Goal: Task Accomplishment & Management: Complete application form

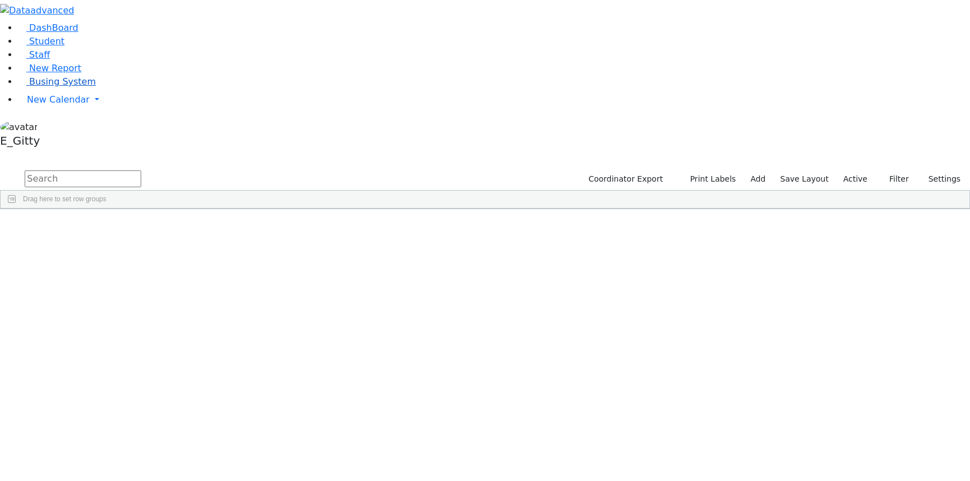
click at [82, 87] on link "Busing System" at bounding box center [57, 81] width 78 height 11
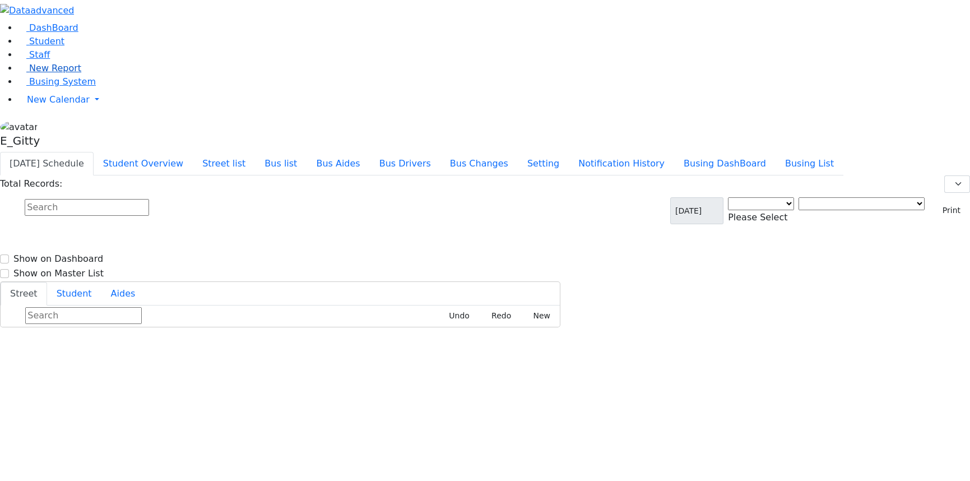
select select "3"
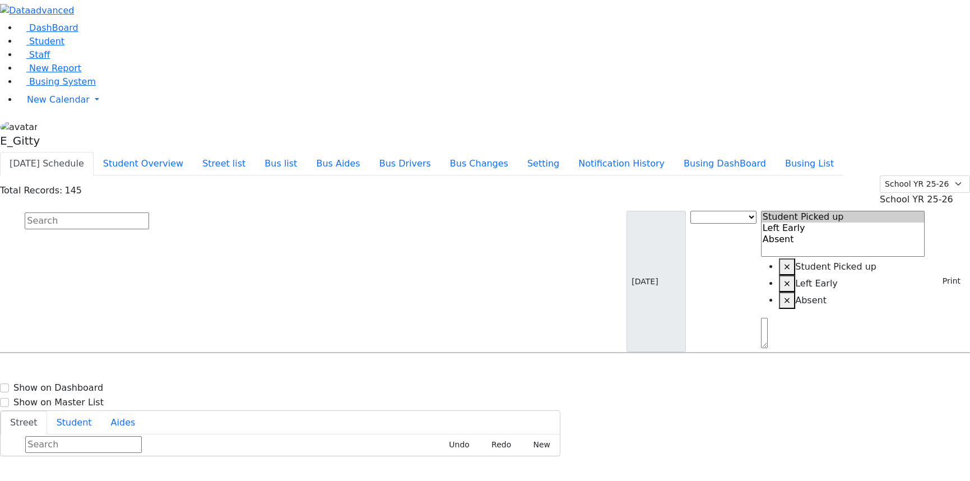
click at [149, 212] on input "text" at bounding box center [87, 220] width 124 height 17
type input "rechy"
click at [90, 385] on span "8457821248" at bounding box center [64, 390] width 52 height 10
select select
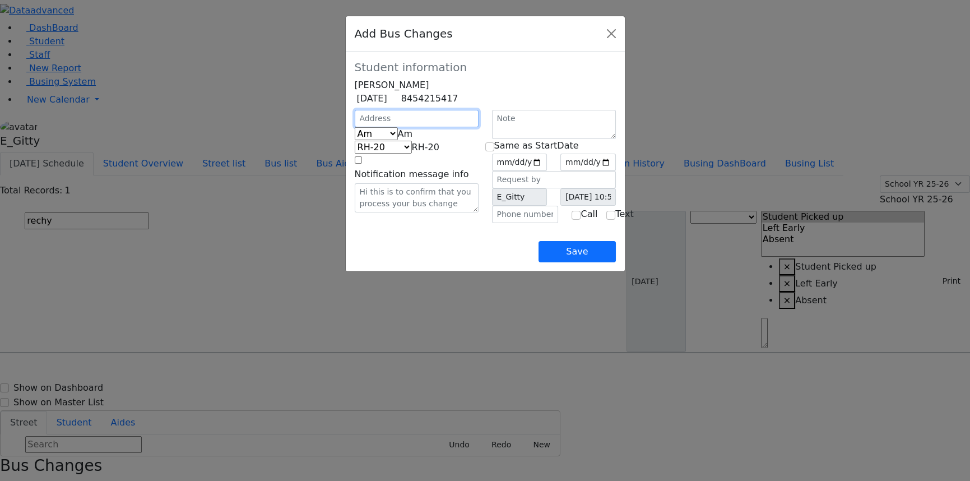
click at [355, 127] on input "text" at bounding box center [417, 118] width 124 height 17
type input "3 Volova Rd"
click at [520, 223] on input "text" at bounding box center [525, 214] width 67 height 17
click at [511, 223] on input "text" at bounding box center [525, 214] width 67 height 17
click at [501, 223] on input "text" at bounding box center [525, 214] width 67 height 17
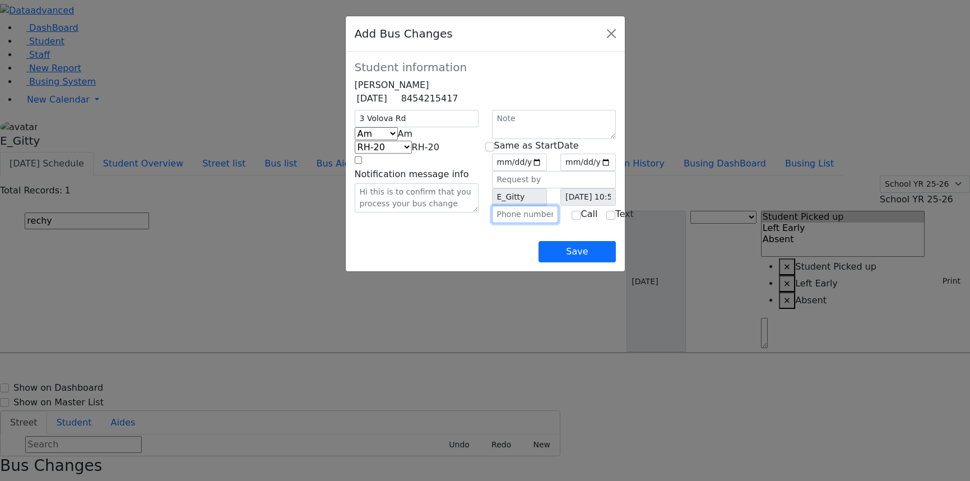
click at [508, 223] on input "text" at bounding box center [525, 214] width 67 height 17
click at [505, 223] on input "text" at bounding box center [525, 214] width 67 height 17
click at [514, 223] on input "text" at bounding box center [525, 214] width 67 height 17
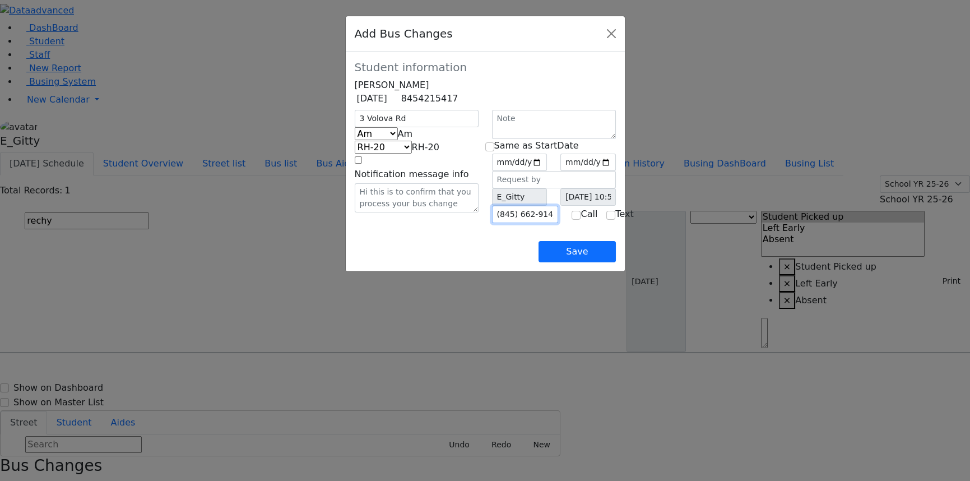
type input "(845) 662-9147"
click at [412, 139] on b at bounding box center [412, 133] width 0 height 11
select select "2"
click at [548, 171] on input "date" at bounding box center [519, 162] width 55 height 17
type input "2025-09-17"
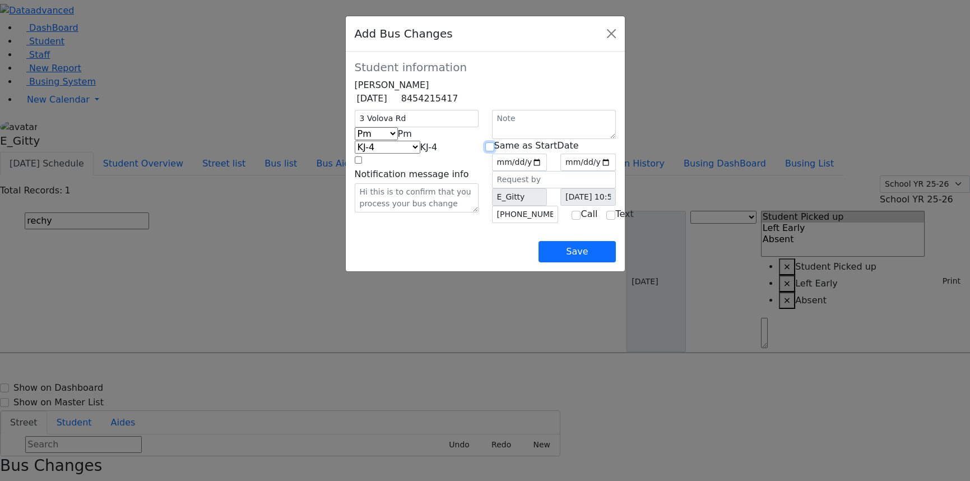
click at [494, 151] on input "checkbox" at bounding box center [489, 146] width 9 height 9
checkbox input "true"
type input "2025-09-17"
click at [615, 262] on button "Save" at bounding box center [577, 251] width 77 height 21
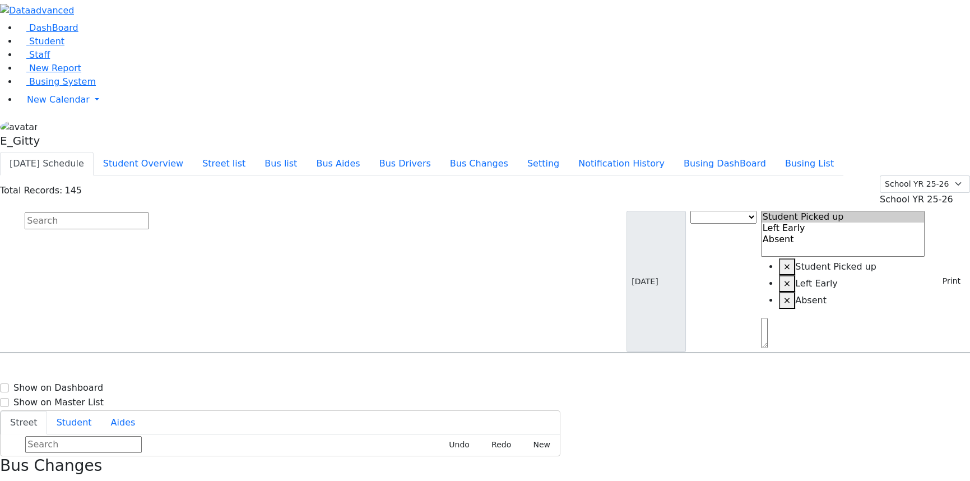
click at [50, 60] on link "Staff" at bounding box center [34, 54] width 32 height 11
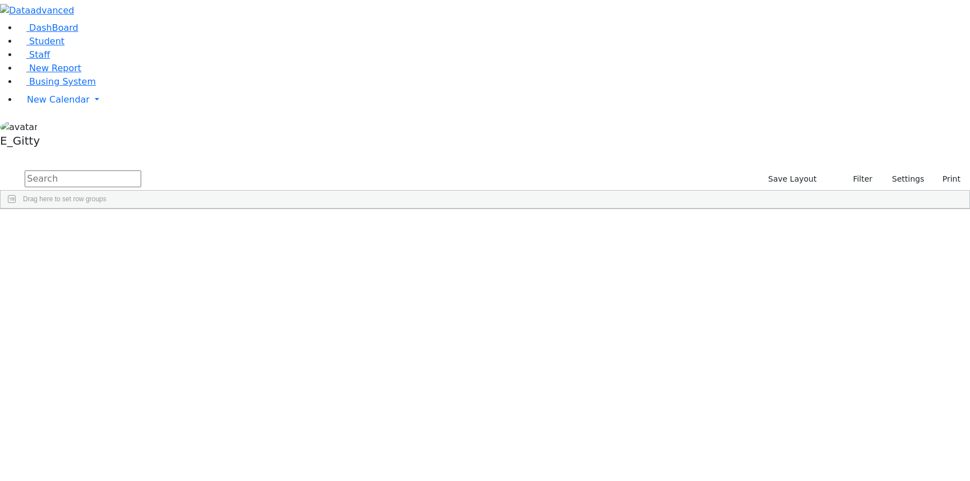
click at [64, 47] on link "Student" at bounding box center [41, 41] width 47 height 11
click at [163, 152] on div "Students 491 A 24 K 24 W 24 A 24 K 24 W 24 A" at bounding box center [485, 160] width 970 height 17
click at [141, 170] on input "text" at bounding box center [83, 178] width 117 height 17
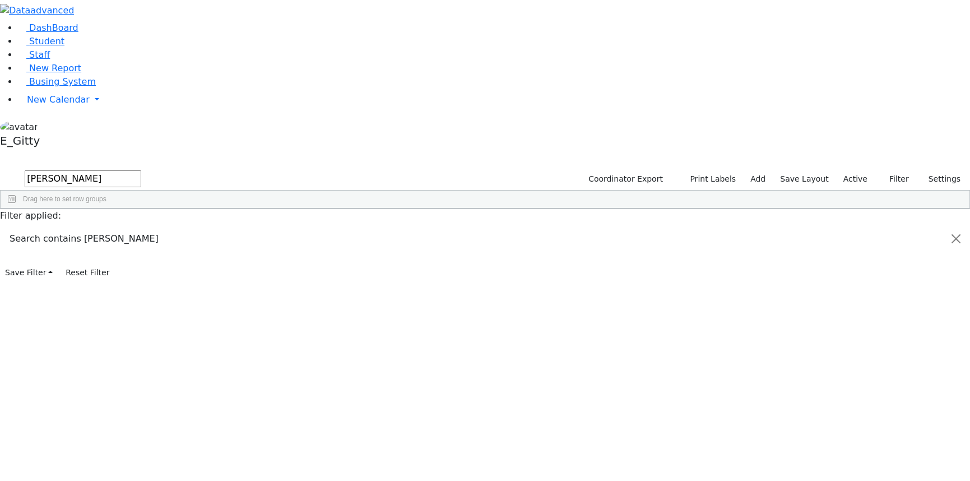
type input "ezriel"
click at [854, 170] on label "Active" at bounding box center [855, 178] width 34 height 17
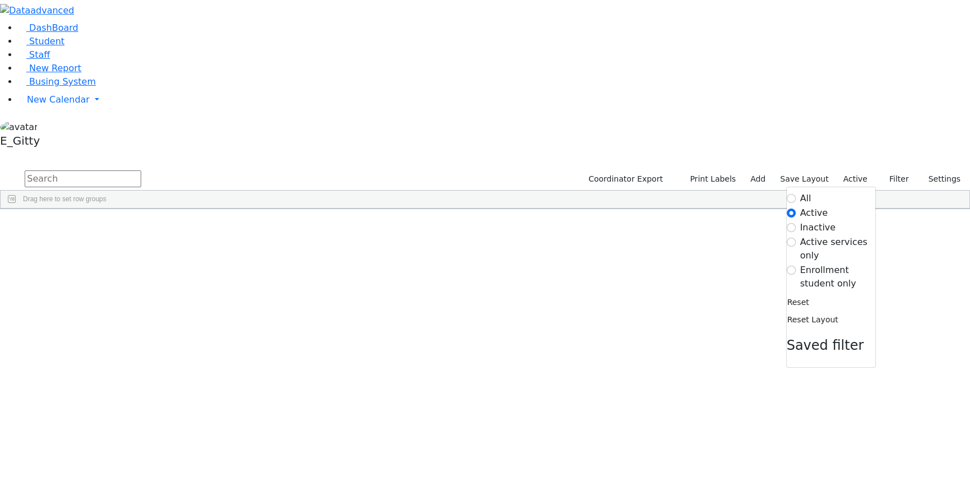
click at [813, 263] on label "Enrollment student only" at bounding box center [837, 276] width 75 height 27
click at [796, 266] on input "Enrollment student only" at bounding box center [791, 270] width 9 height 9
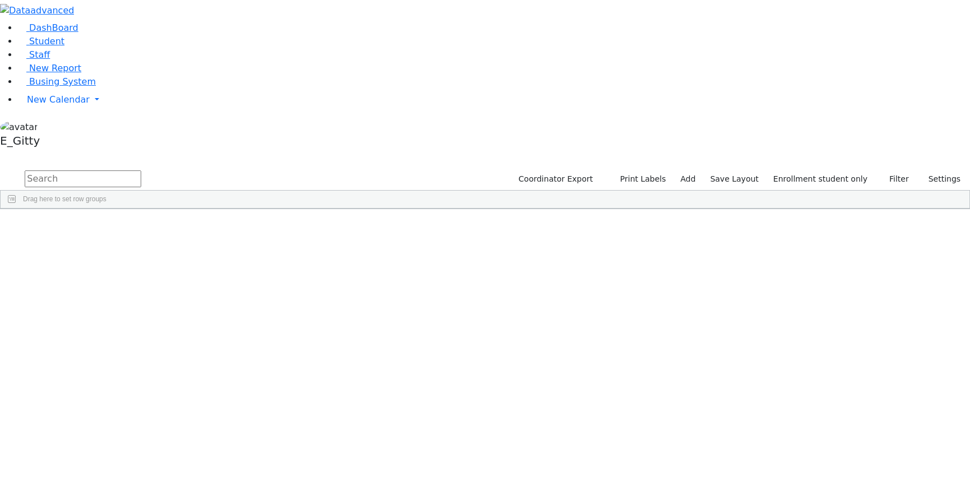
scroll to position [254, 0]
click at [124, 396] on div "[PERSON_NAME]" at bounding box center [92, 403] width 63 height 15
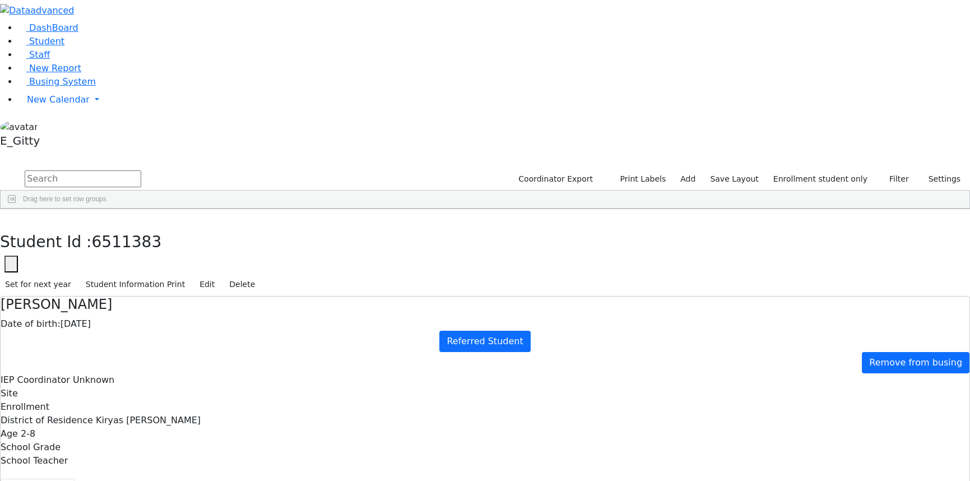
click at [11, 217] on icon "button" at bounding box center [8, 220] width 6 height 7
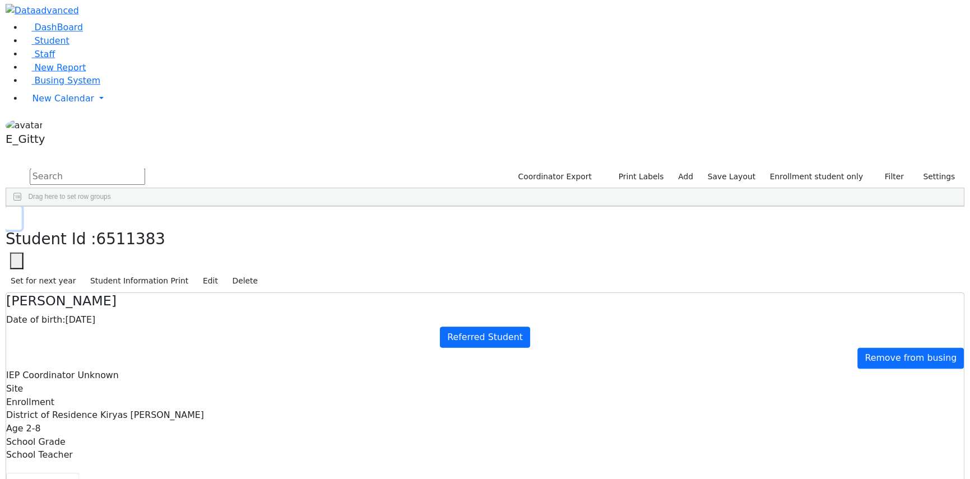
scroll to position [47, 0]
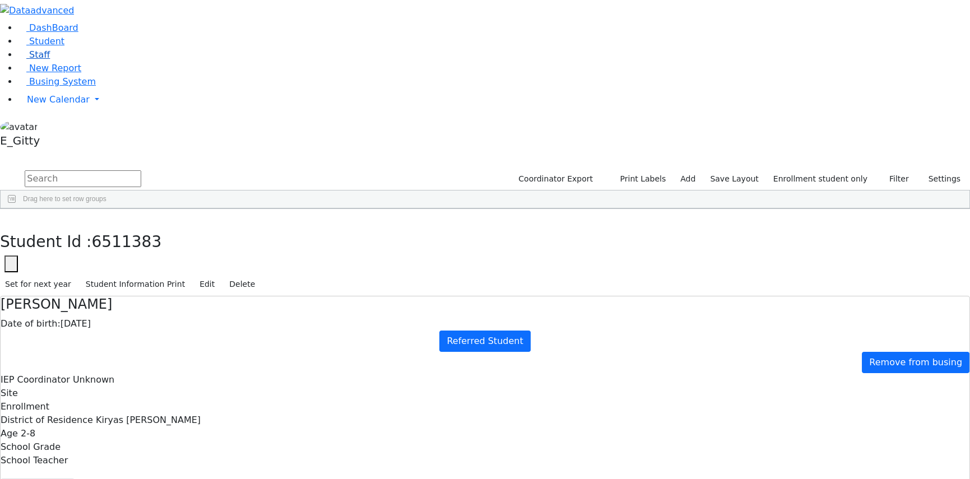
click at [30, 60] on span "Staff" at bounding box center [39, 54] width 21 height 11
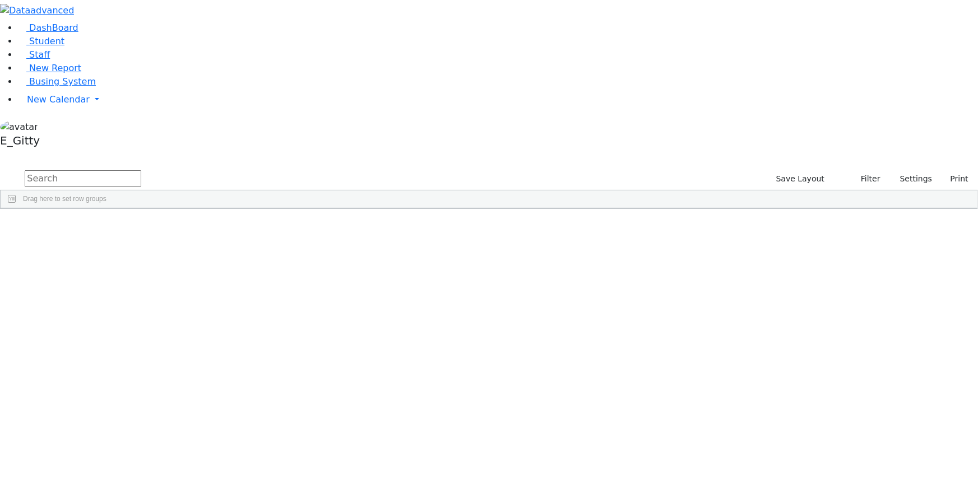
click at [141, 170] on input "text" at bounding box center [83, 178] width 117 height 17
click at [0, 169] on button "submit" at bounding box center [11, 179] width 22 height 21
type input "a"
type input "h"
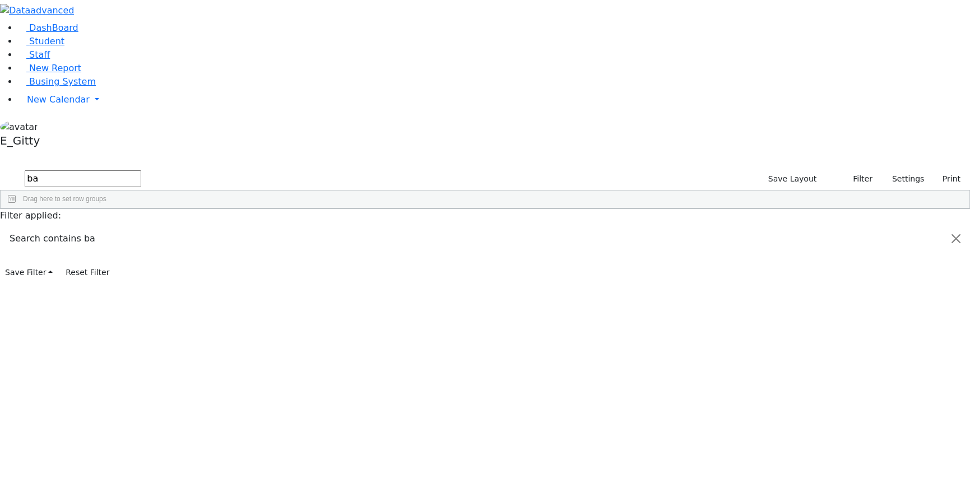
type input "b"
type input "g"
click at [79, 87] on link "Busing System" at bounding box center [57, 81] width 78 height 11
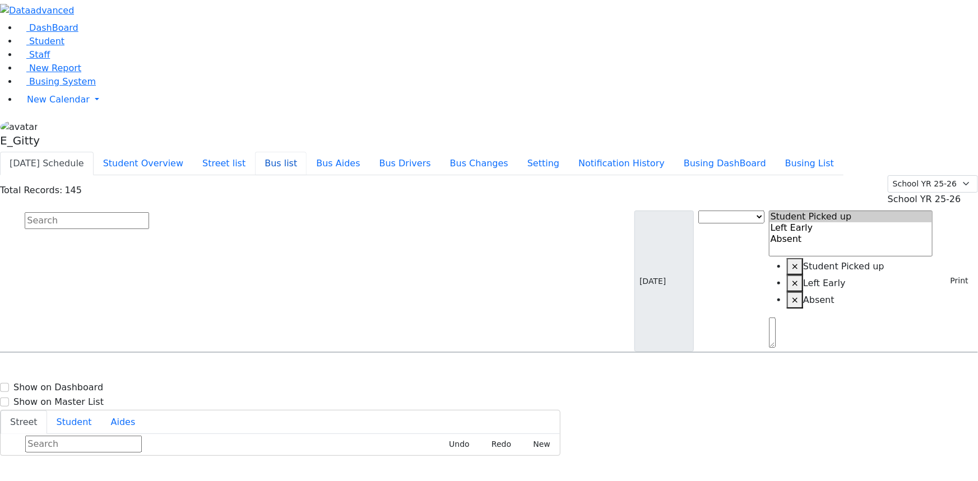
click at [307, 152] on button "Bus list" at bounding box center [281, 164] width 52 height 24
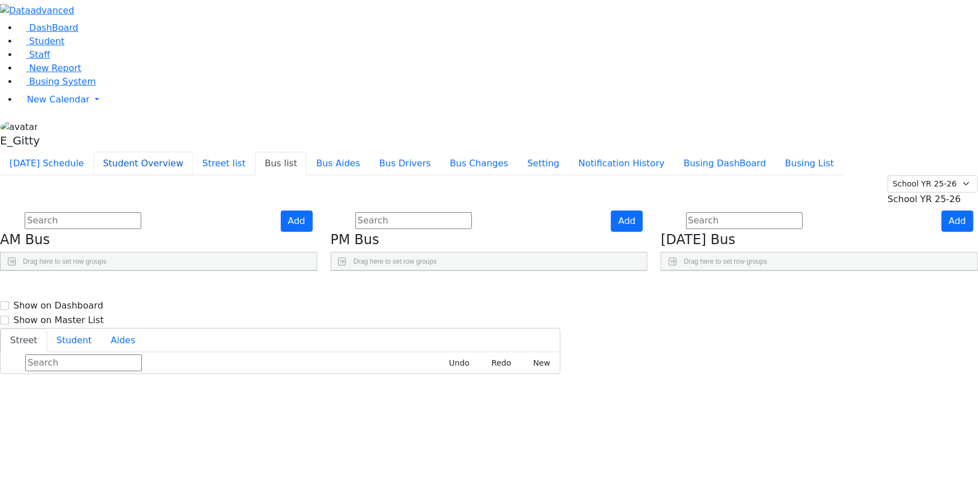
click at [193, 152] on button "Student Overview" at bounding box center [143, 164] width 99 height 24
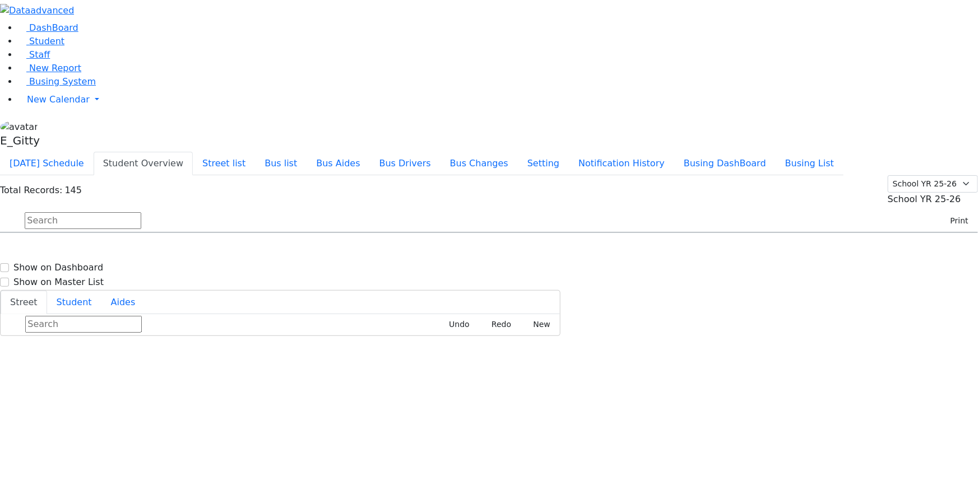
click at [307, 152] on li "Bus list" at bounding box center [281, 163] width 52 height 23
click at [307, 152] on button "Bus list" at bounding box center [281, 164] width 52 height 24
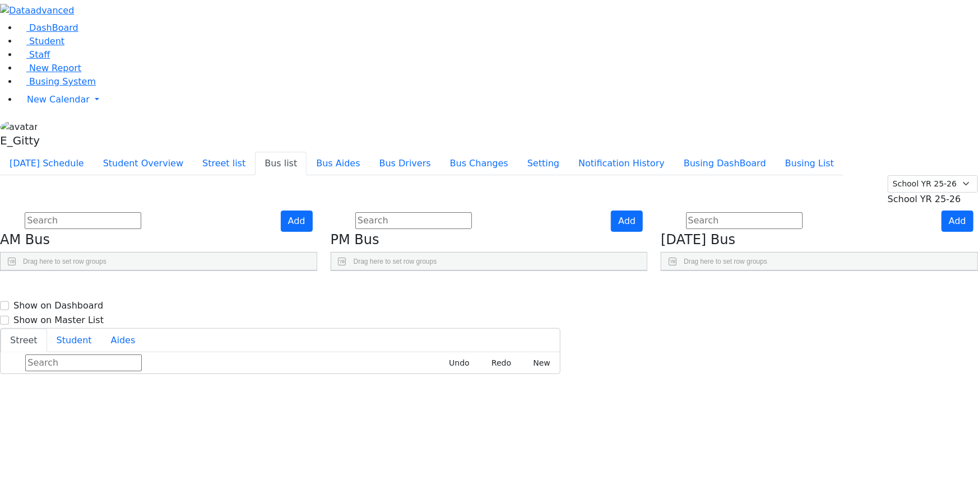
scroll to position [50, 0]
click at [446, 396] on div "Press SPACE to select this row." at bounding box center [403, 410] width 85 height 28
select select
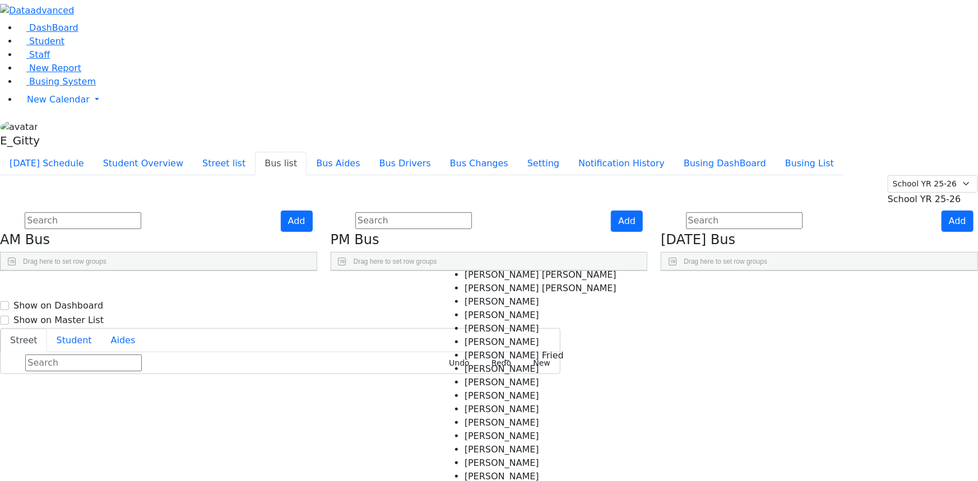
click at [367, 452] on span at bounding box center [363, 456] width 5 height 8
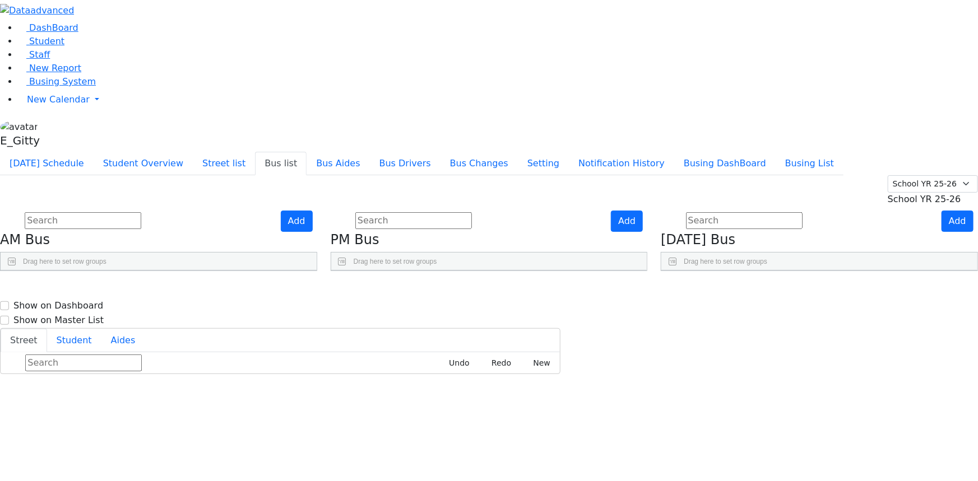
click at [446, 396] on div "Press SPACE to deselect this row." at bounding box center [403, 410] width 85 height 28
select select
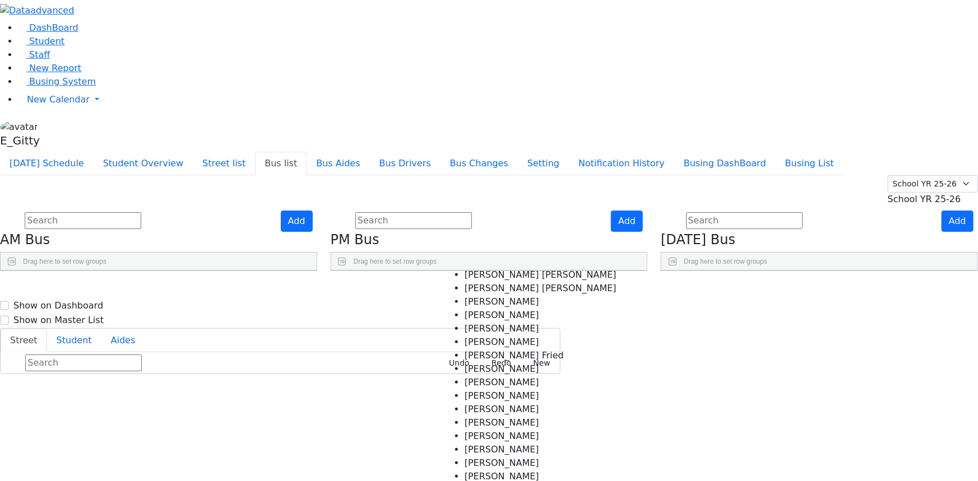
click at [530, 396] on div "Press SPACE to deselect this row." at bounding box center [488, 410] width 85 height 28
select select
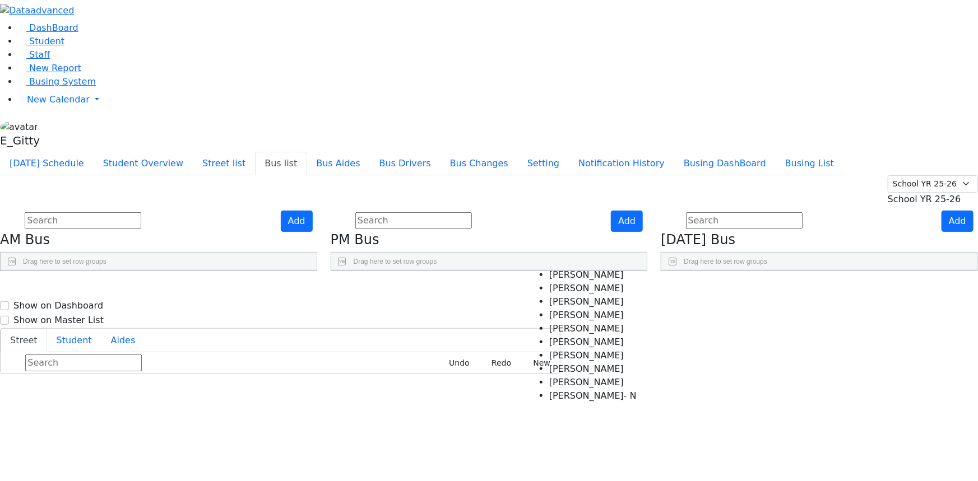
click at [368, 396] on div "KJ-6" at bounding box center [353, 409] width 30 height 27
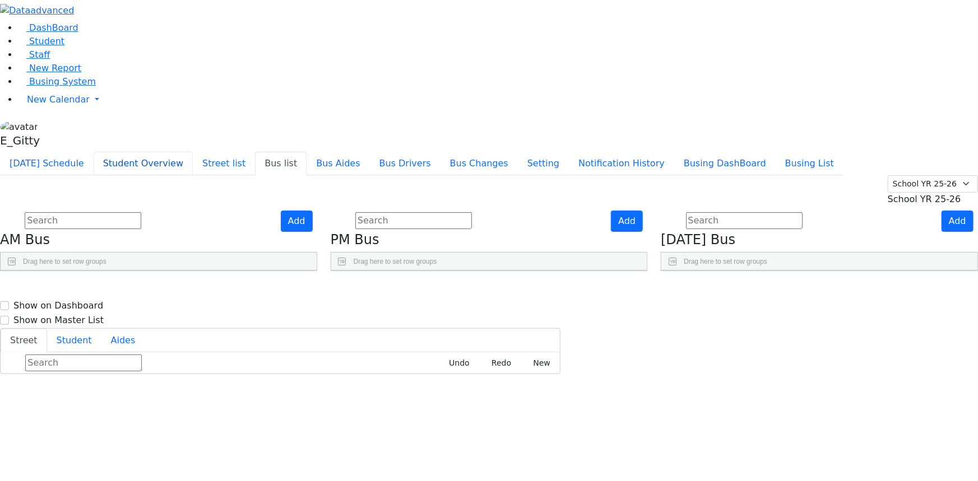
click at [193, 152] on button "Student Overview" at bounding box center [143, 164] width 99 height 24
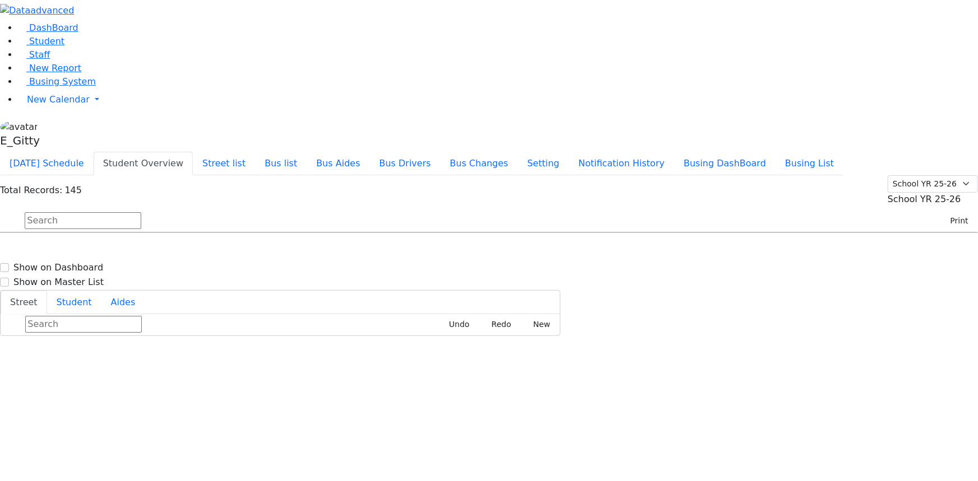
scroll to position [0, 0]
click at [307, 152] on button "Bus list" at bounding box center [281, 164] width 52 height 24
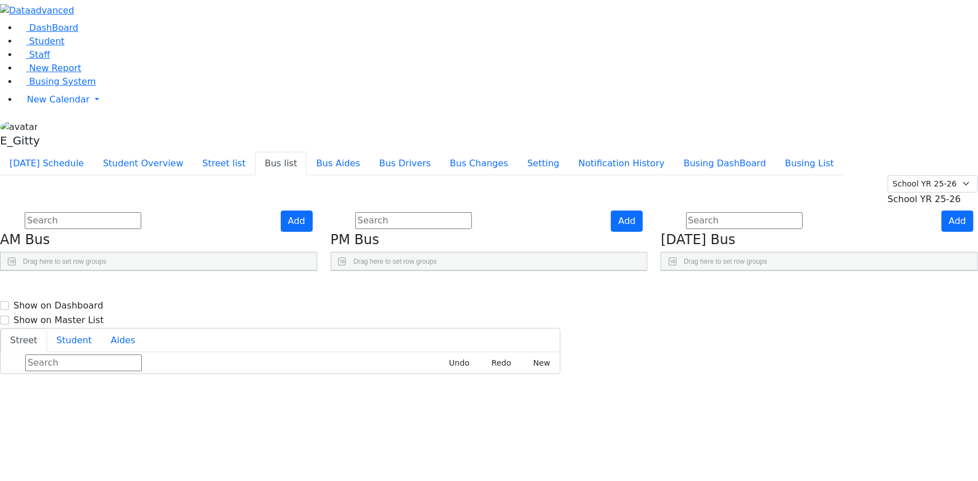
click at [368, 447] on div "KJ-6" at bounding box center [353, 460] width 30 height 27
click at [360, 447] on input "KJ-6" at bounding box center [346, 454] width 29 height 15
click at [446, 446] on div "Press SPACE to deselect this row." at bounding box center [403, 460] width 85 height 28
select select
click at [595, 458] on icon "Press SPACE to select this row." at bounding box center [592, 461] width 6 height 6
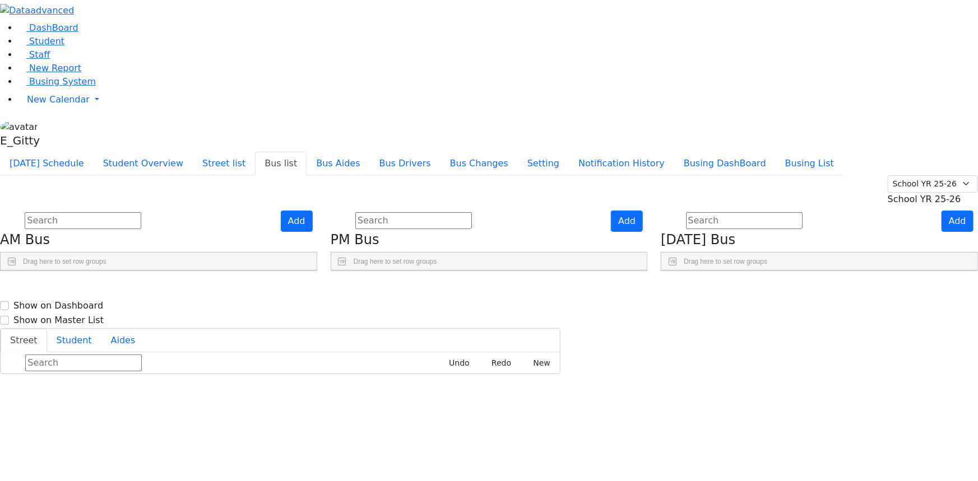
click at [52, 47] on span "Student" at bounding box center [46, 41] width 35 height 11
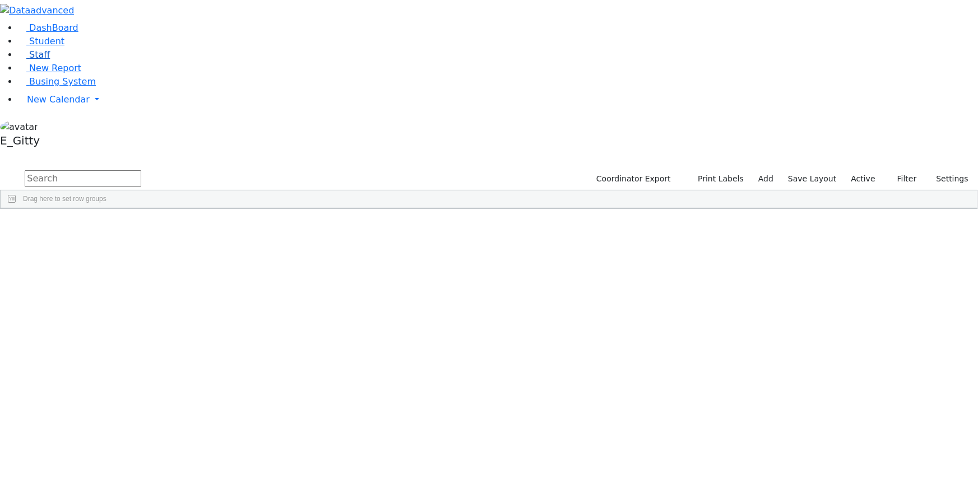
click at [50, 60] on link "Staff" at bounding box center [34, 54] width 32 height 11
click at [141, 170] on input "text" at bounding box center [83, 178] width 117 height 17
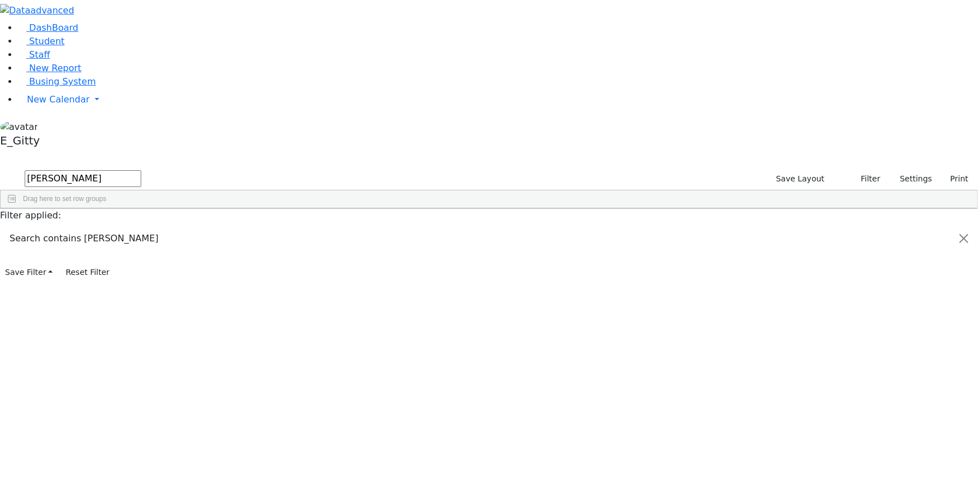
click at [141, 170] on input "barb" at bounding box center [83, 178] width 117 height 17
type input "b"
type input "gan"
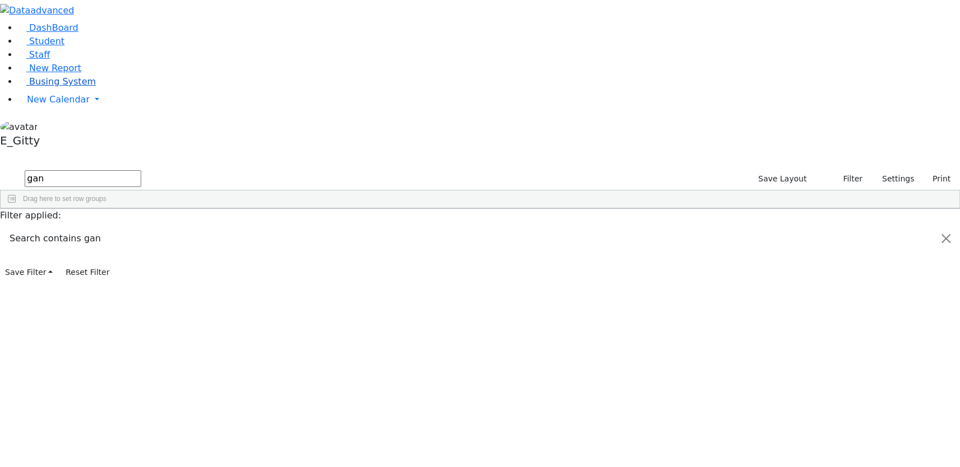
click at [50, 87] on link "Busing System" at bounding box center [57, 81] width 78 height 11
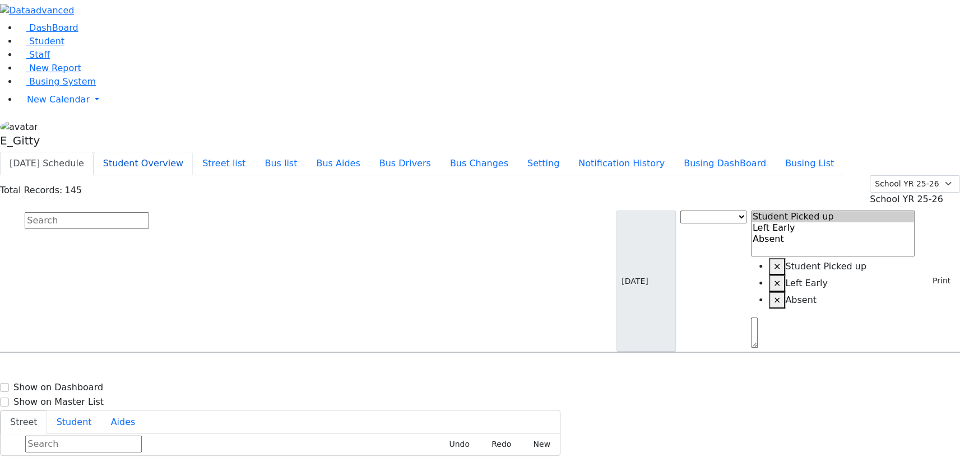
click at [193, 152] on button "Student Overview" at bounding box center [143, 164] width 99 height 24
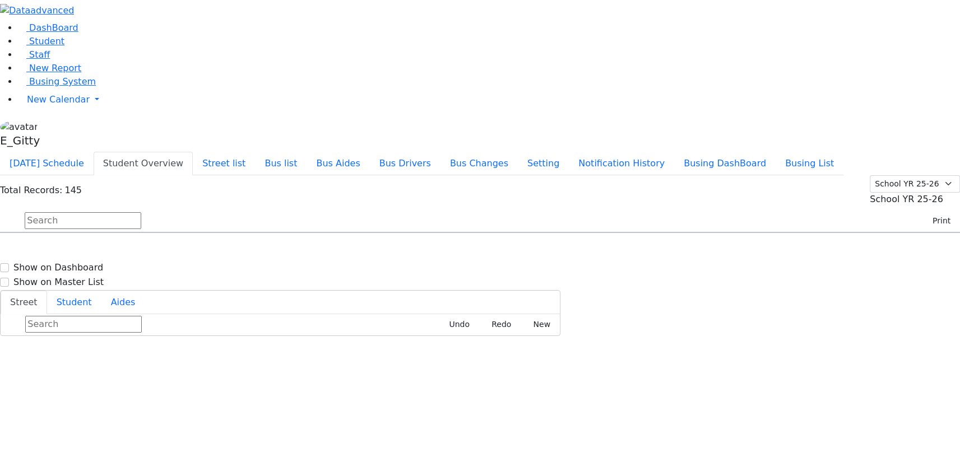
scroll to position [611, 0]
click at [141, 212] on input "text" at bounding box center [83, 220] width 117 height 17
type input "naf"
click at [90, 265] on span "8457828536" at bounding box center [64, 270] width 52 height 10
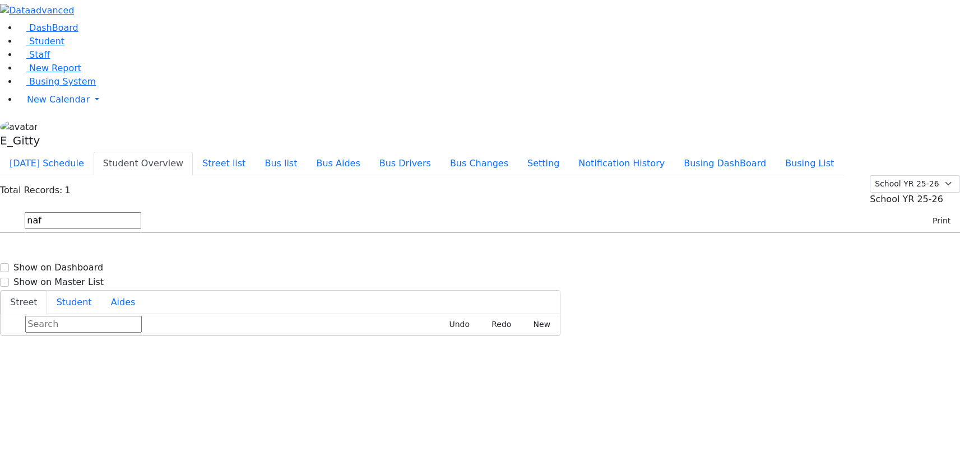
select select
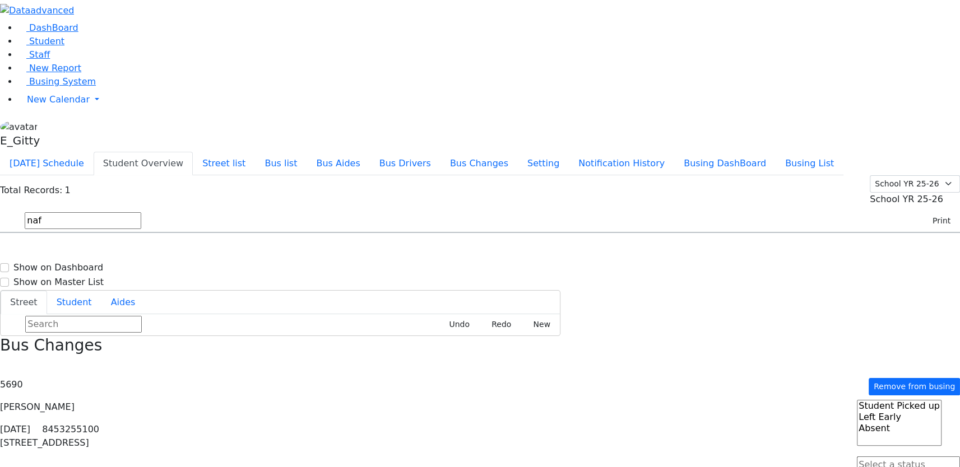
click at [90, 265] on span "8457828536" at bounding box center [64, 270] width 52 height 10
select select
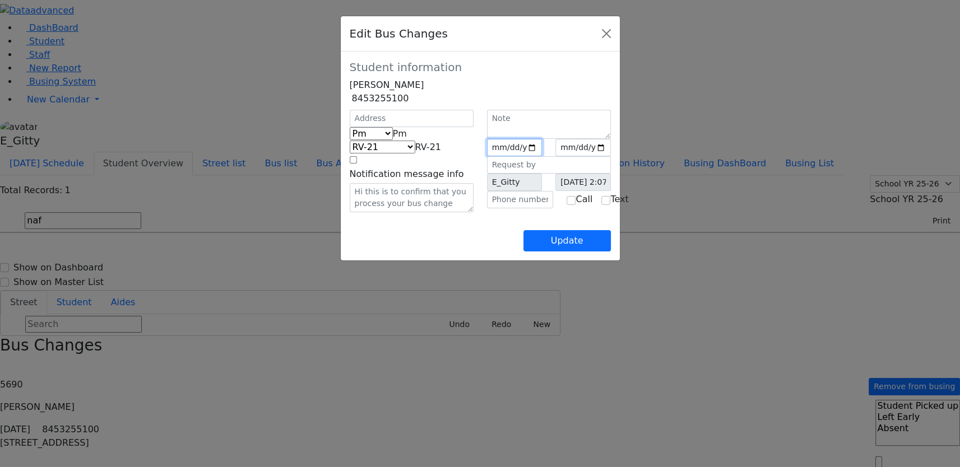
click at [509, 156] on input "2025-09-10" at bounding box center [514, 147] width 55 height 17
click at [504, 156] on input "2025-09-10" at bounding box center [514, 147] width 55 height 17
click at [543, 156] on input "date" at bounding box center [514, 147] width 55 height 17
type input "2025-09-17"
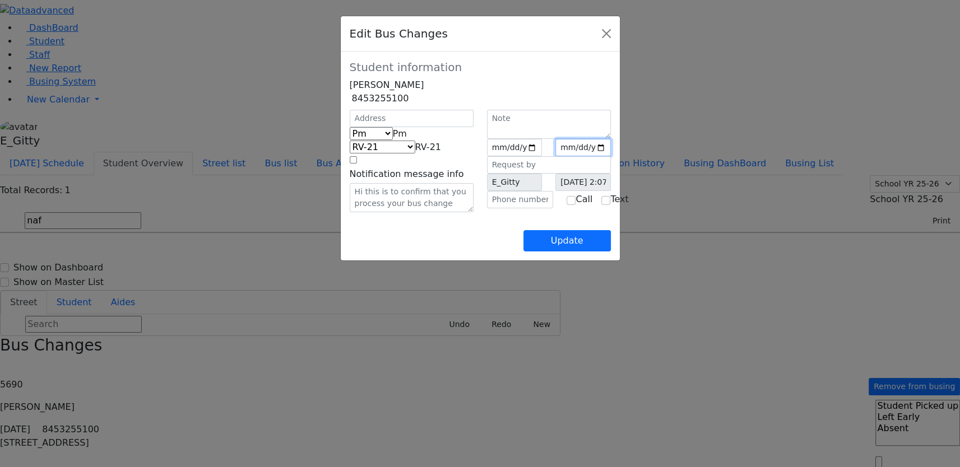
click at [611, 156] on input "date" at bounding box center [582, 147] width 55 height 17
type input "2025-09-17"
click at [611, 252] on button "Update" at bounding box center [566, 240] width 87 height 21
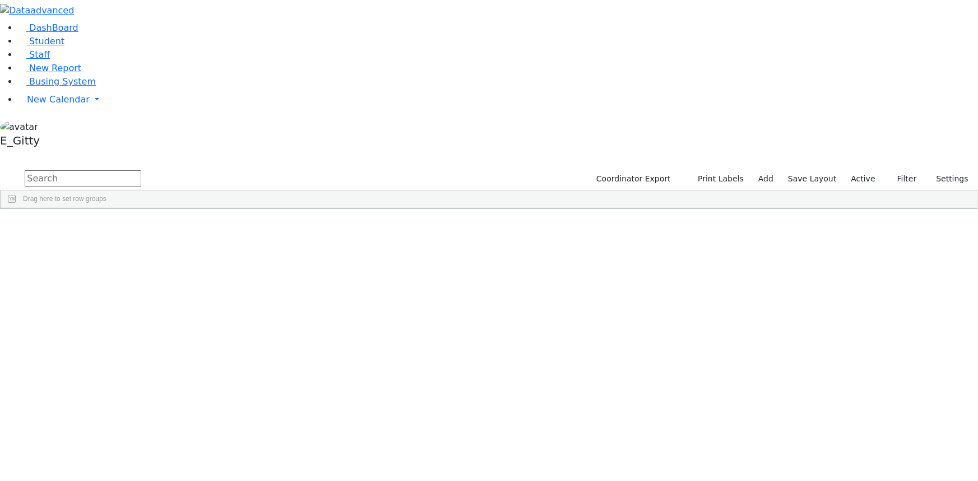
click at [141, 170] on input "text" at bounding box center [83, 178] width 117 height 17
type input "naf"
drag, startPoint x: 280, startPoint y: 185, endPoint x: 271, endPoint y: 184, distance: 9.0
click at [189, 302] on div "Naftuli" at bounding box center [157, 309] width 63 height 15
click at [126, 302] on div "Weinberger" at bounding box center [93, 309] width 63 height 15
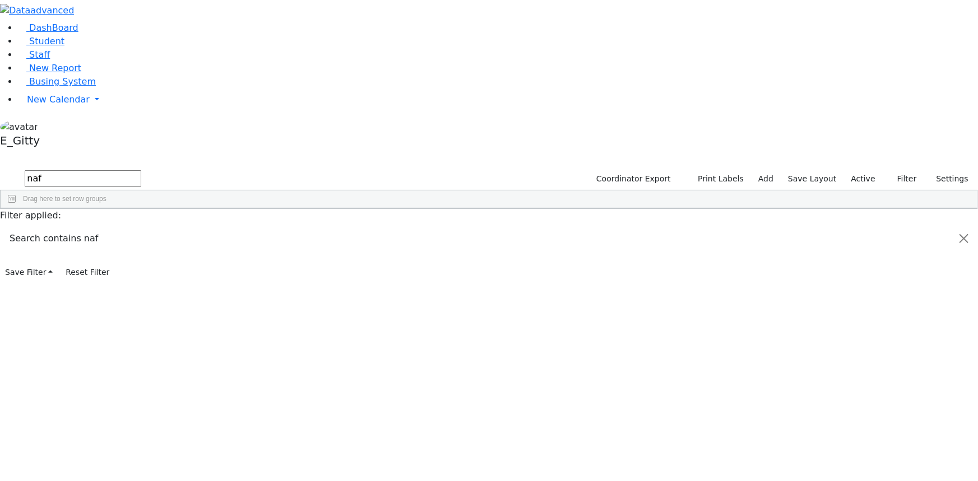
click at [126, 302] on div "Weinberger" at bounding box center [93, 309] width 63 height 15
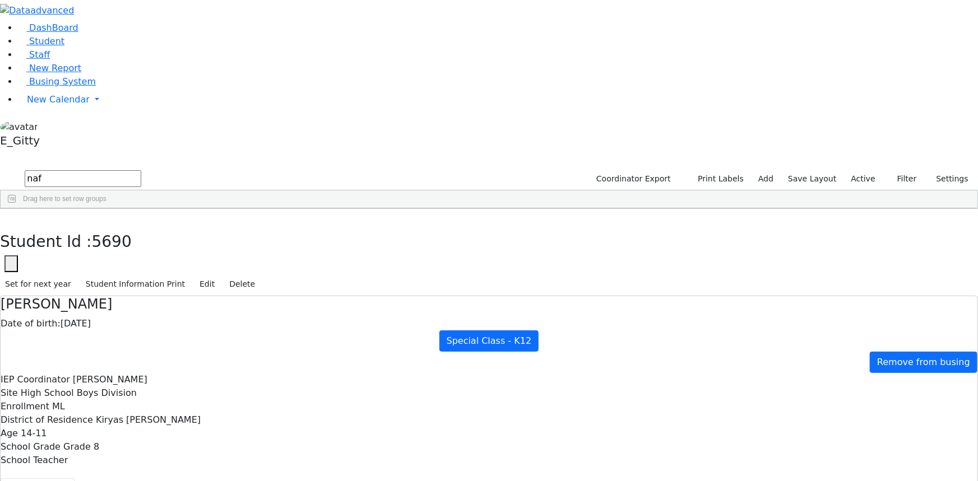
scroll to position [101, 0]
click at [158, 226] on div "6507591 Markovits Chana 03/29/2013 Rosenberg, Chaya DB Itinerant Girls Kiryas J…" at bounding box center [483, 271] width 965 height 91
click at [55, 87] on span "Busing System" at bounding box center [62, 81] width 67 height 11
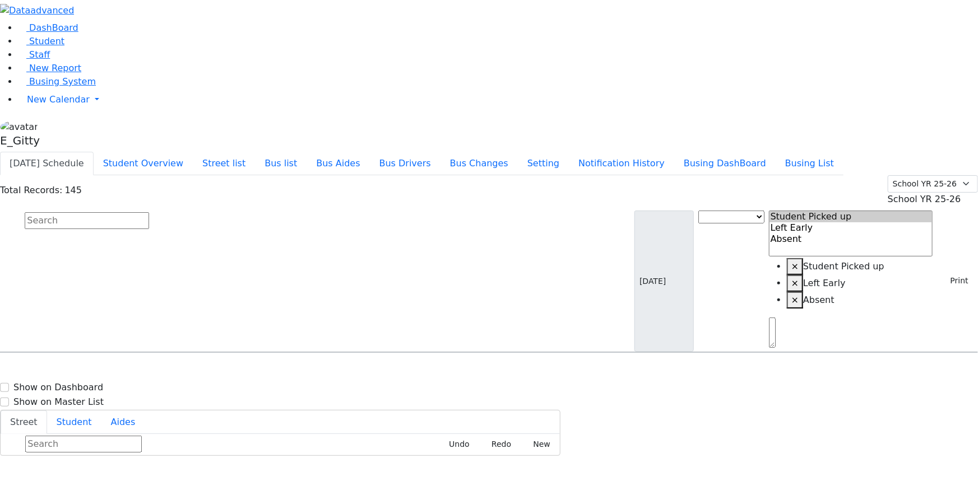
click at [149, 212] on input "text" at bounding box center [87, 220] width 124 height 17
type input "naf"
click at [90, 369] on h6 "Weinberger Naftuli" at bounding box center [48, 374] width 82 height 11
select select
click at [90, 369] on h6 "Weinberger Naftuli" at bounding box center [48, 374] width 82 height 11
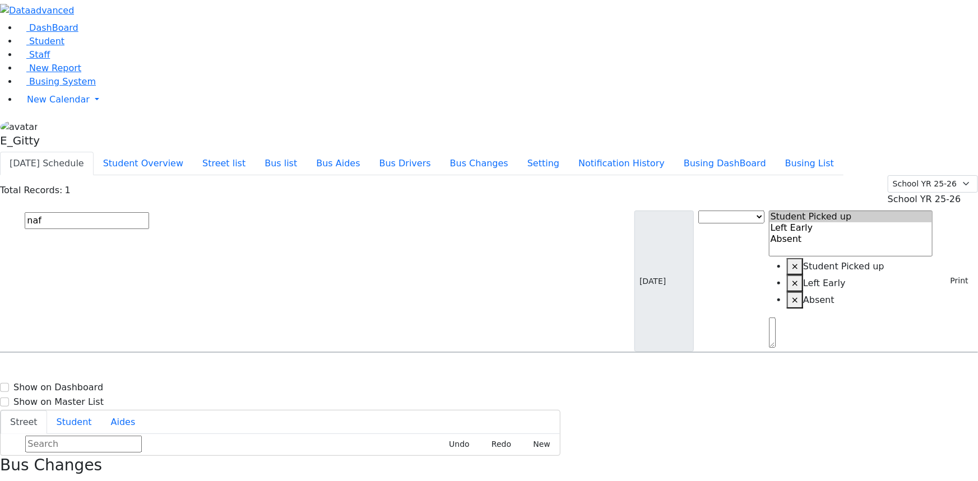
select select
click at [953, 456] on h3 "Bus Changes" at bounding box center [489, 465] width 978 height 19
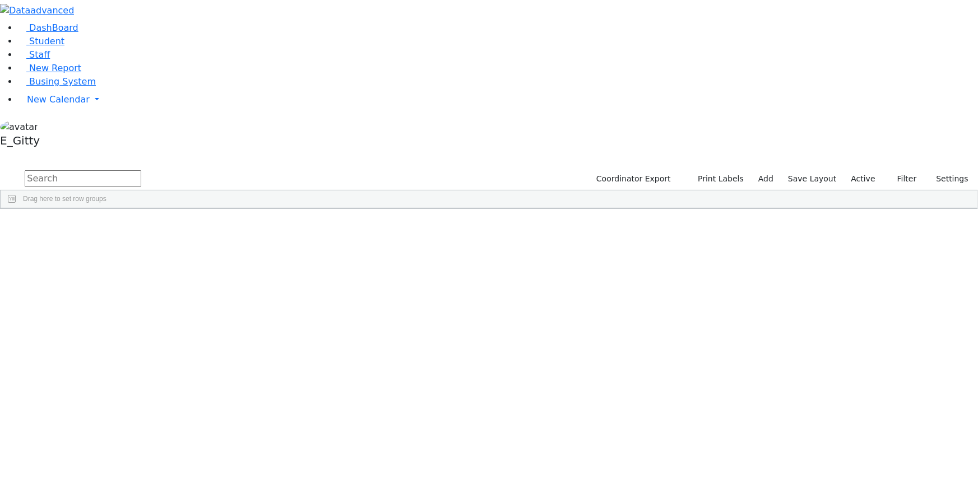
click at [141, 170] on input "text" at bounding box center [83, 178] width 117 height 17
type input "."
type input "low"
drag, startPoint x: 294, startPoint y: -1, endPoint x: 961, endPoint y: -45, distance: 668.4
click at [961, 0] on html "Print Schedule Options Show Birthday Show Time Interval Show School Grad Pdf" at bounding box center [489, 140] width 978 height 281
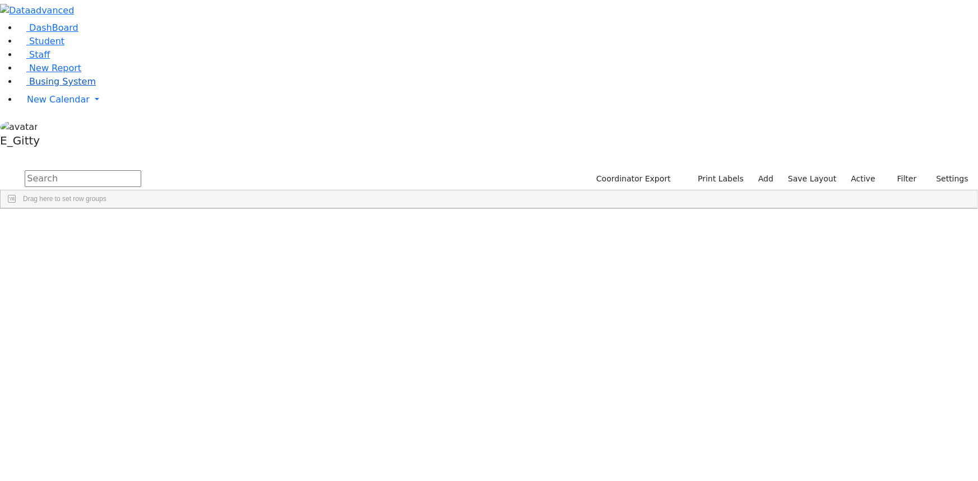
click at [33, 87] on span "Busing System" at bounding box center [62, 81] width 67 height 11
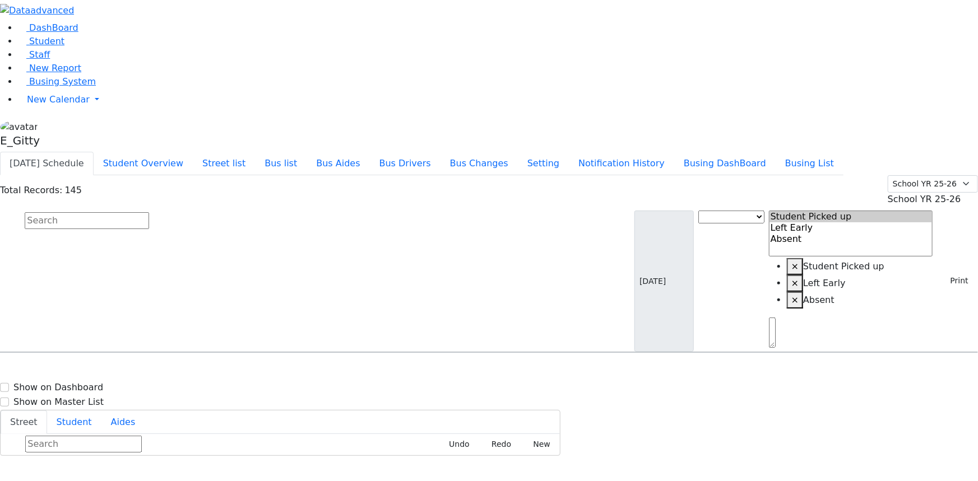
click at [149, 212] on input "text" at bounding box center [87, 220] width 124 height 17
type input "lebo"
click at [90, 369] on span "Lebovits Zalmen 12/20/2014 8457741172" at bounding box center [48, 384] width 82 height 30
select select
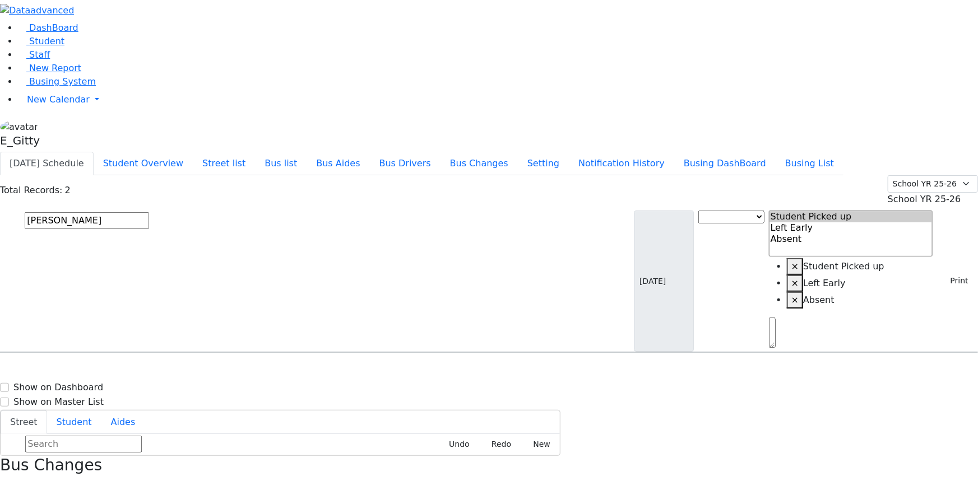
click at [90, 369] on span "Lebovits Zalmen 12/20/2014 8457741172" at bounding box center [48, 384] width 82 height 30
select select
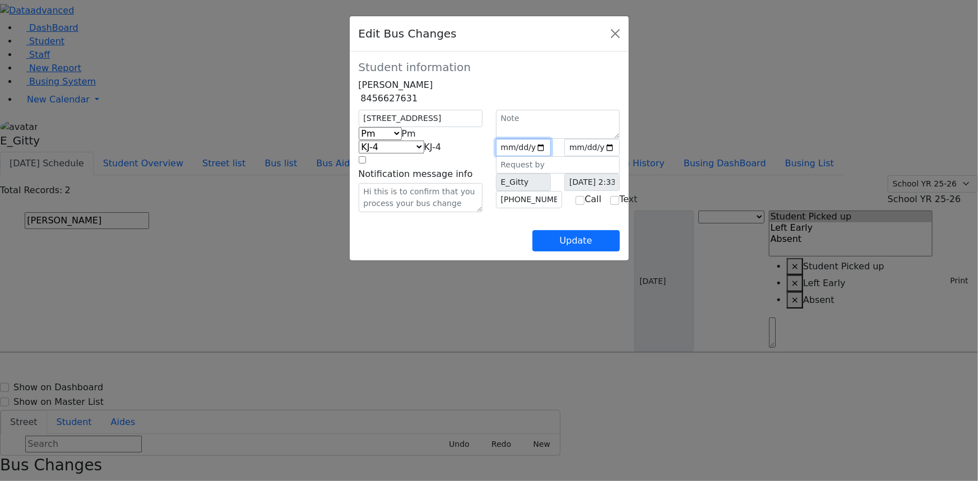
click at [518, 156] on input "2025-09-16" at bounding box center [523, 147] width 55 height 17
type input "2025-09-17"
click at [611, 156] on input "date" at bounding box center [591, 147] width 55 height 17
type input "2025-09-17"
click at [620, 252] on button "Update" at bounding box center [575, 240] width 87 height 21
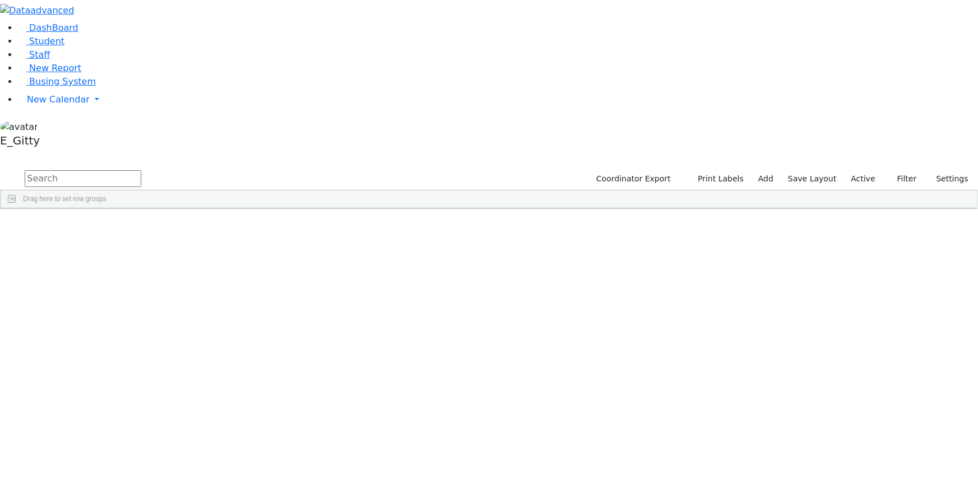
click at [141, 170] on input "text" at bounding box center [83, 178] width 117 height 17
type input "low"
click at [85, 87] on link "Busing System" at bounding box center [57, 81] width 78 height 11
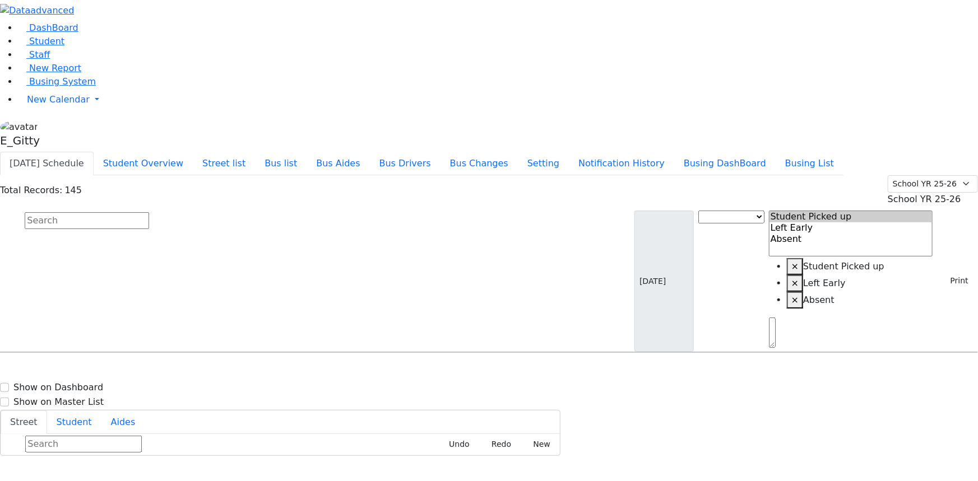
click at [149, 212] on input "text" at bounding box center [87, 220] width 124 height 17
type input "frei"
click at [330, 370] on div "Frankel Freidy 5/15/2018 8454923119 166 Acres Rd. #312 KJ-1 166 Acres Rd. #312 …" at bounding box center [489, 384] width 977 height 28
click at [278, 370] on div "166 Acres Rd. #312" at bounding box center [208, 384] width 139 height 28
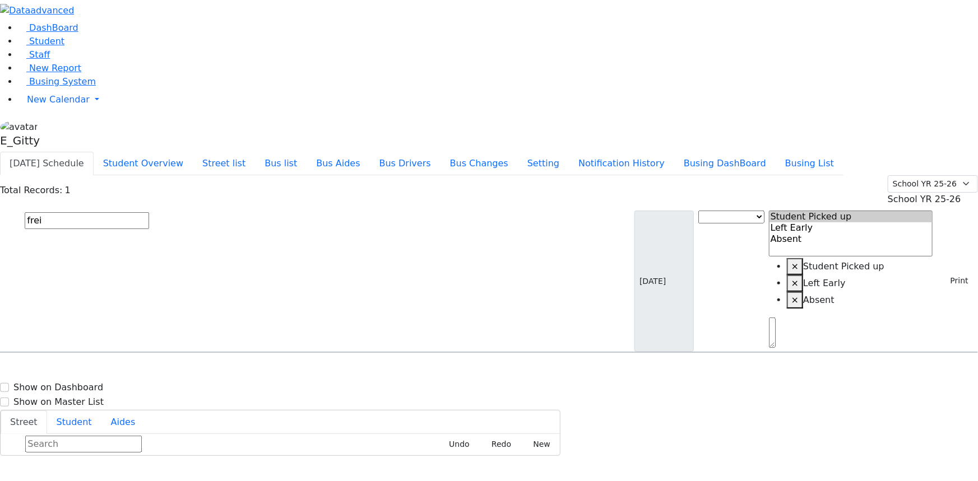
select select
click at [7, 481] on icon "button" at bounding box center [4, 487] width 6 height 6
click at [307, 152] on button "Bus list" at bounding box center [281, 164] width 52 height 24
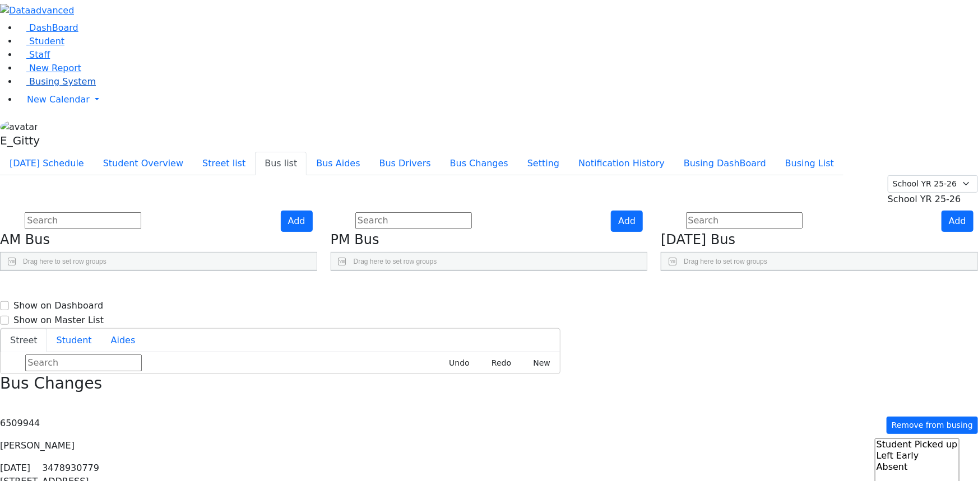
click at [68, 87] on span "Busing System" at bounding box center [62, 81] width 67 height 11
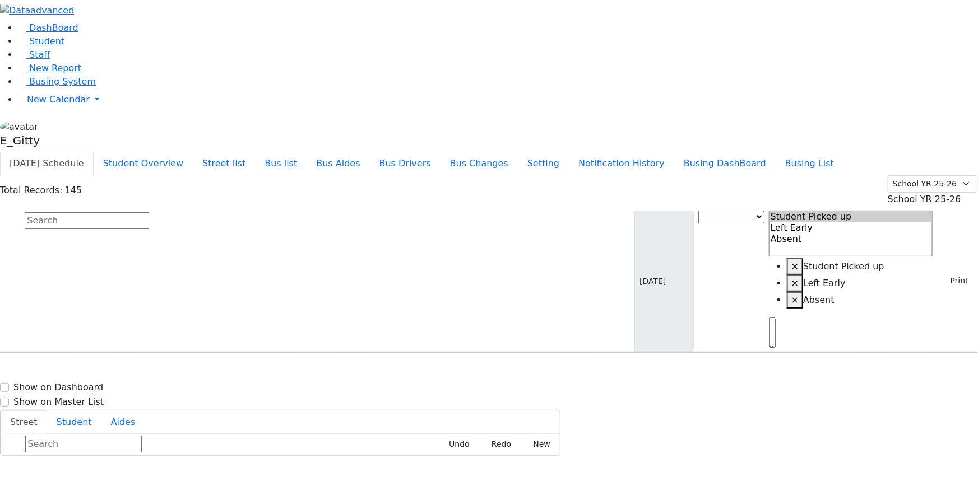
click at [149, 212] on input "text" at bounding box center [87, 220] width 124 height 17
type input "teit"
click at [139, 398] on div "[PERSON_NAME] ([PERSON_NAME]) [DATE] 8457827789" at bounding box center [70, 412] width 138 height 28
select select
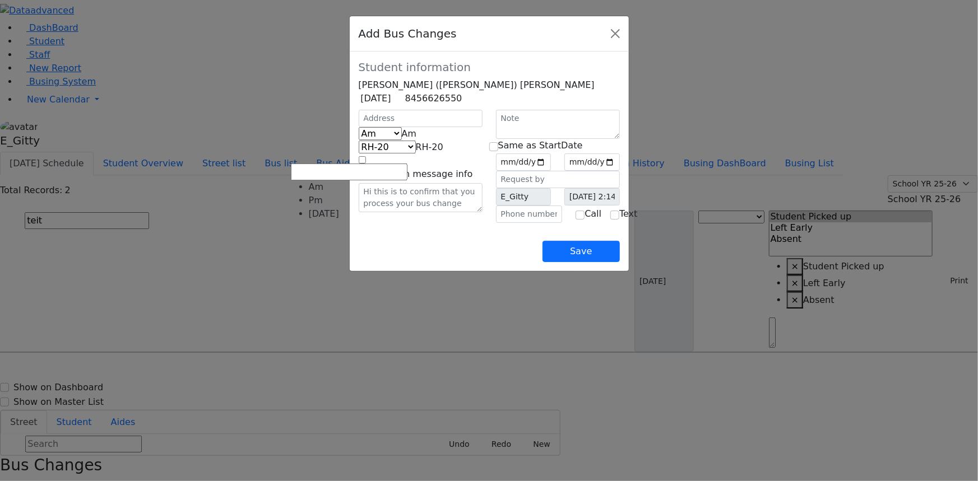
click at [416, 139] on b at bounding box center [416, 133] width 0 height 11
select select "2"
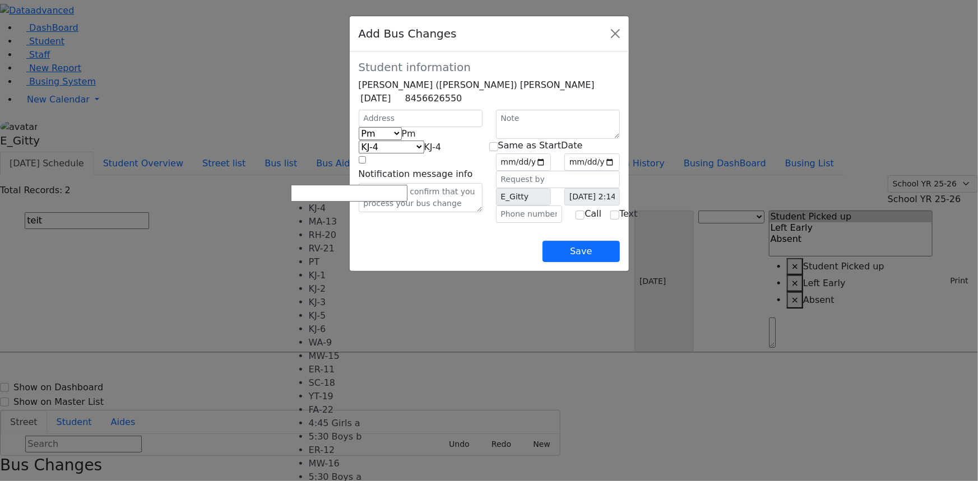
click at [441, 152] on b at bounding box center [441, 147] width 0 height 11
select select "401"
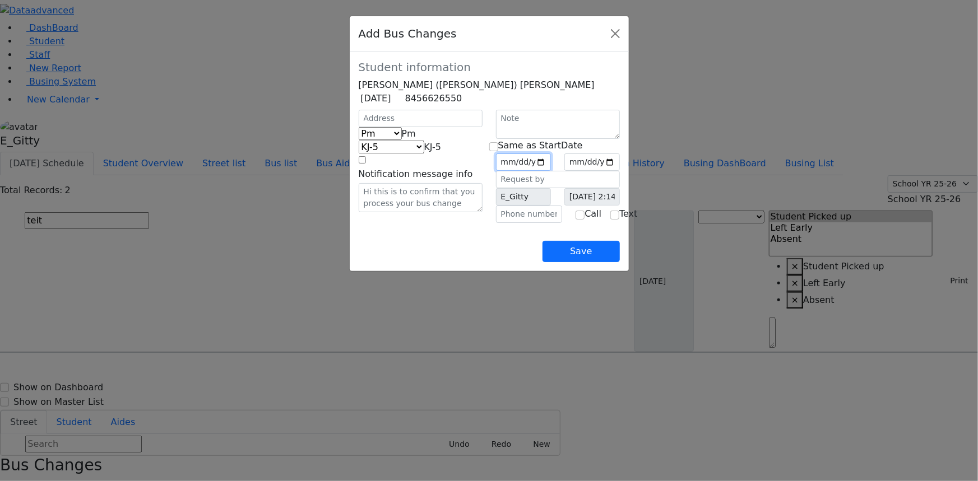
click at [519, 171] on input "date" at bounding box center [523, 162] width 55 height 17
click at [551, 171] on input "date" at bounding box center [523, 162] width 55 height 17
type input "2025-09-17"
click at [498, 151] on input "checkbox" at bounding box center [493, 146] width 9 height 9
checkbox input "true"
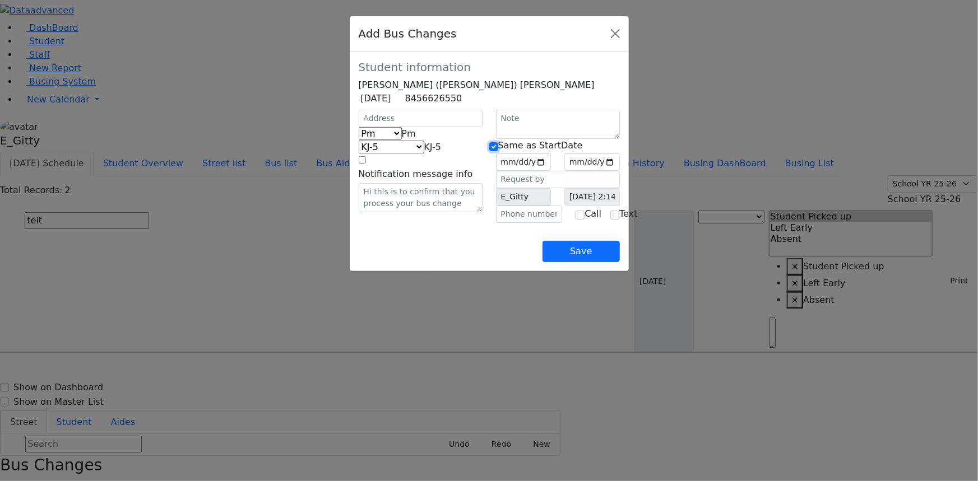
type input "2025-09-17"
click at [619, 262] on button "Save" at bounding box center [581, 251] width 77 height 21
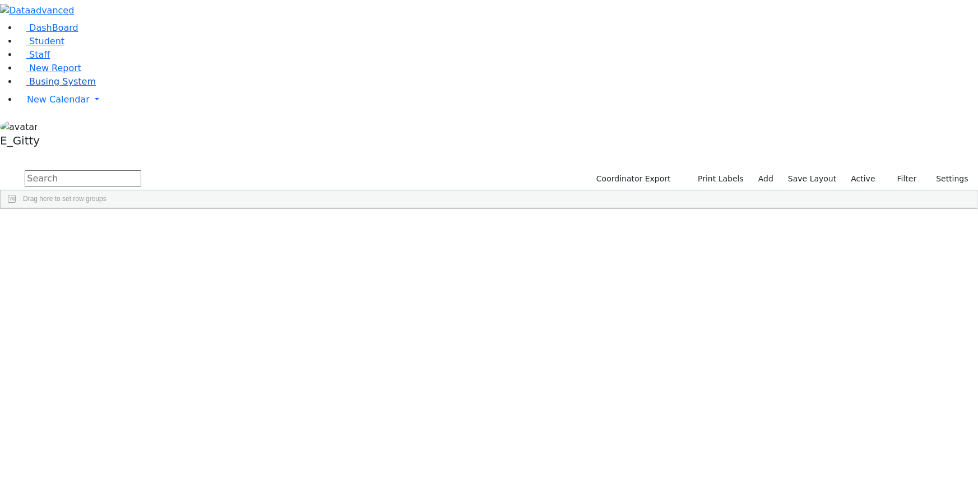
click at [79, 87] on link "Busing System" at bounding box center [57, 81] width 78 height 11
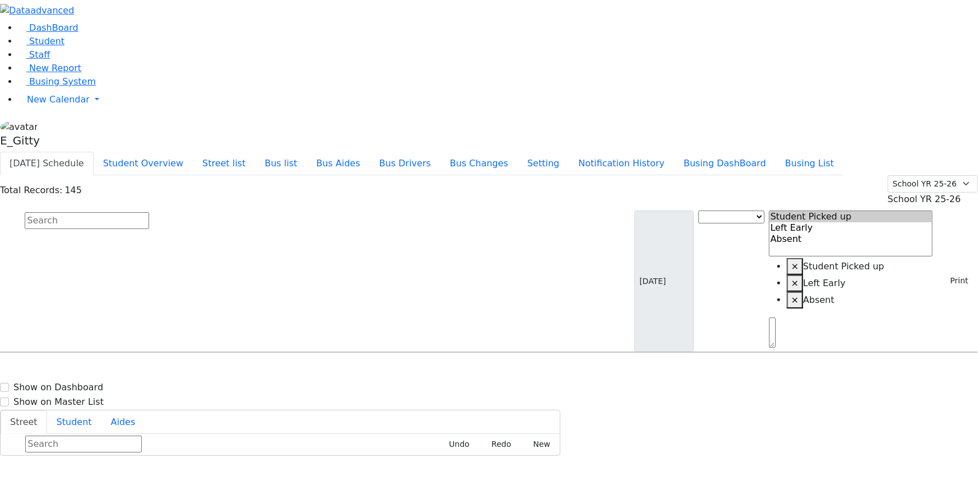
click at [149, 212] on input "text" at bounding box center [87, 220] width 124 height 17
type input "br"
click at [90, 413] on span "8457829477" at bounding box center [64, 418] width 52 height 10
select select
click at [90, 425] on h6 "Breuer Shaye" at bounding box center [48, 430] width 82 height 11
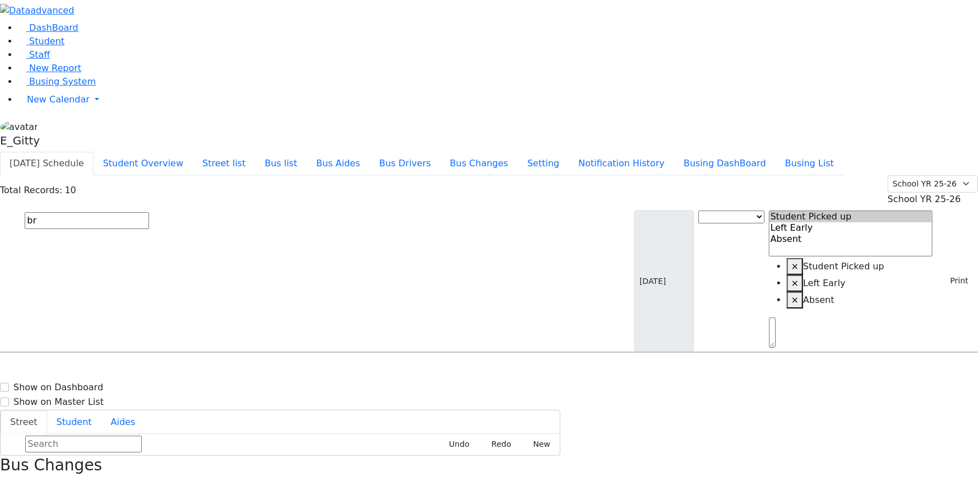
select select "1"
click at [149, 212] on input "text" at bounding box center [87, 220] width 124 height 17
type input "k"
type input "low"
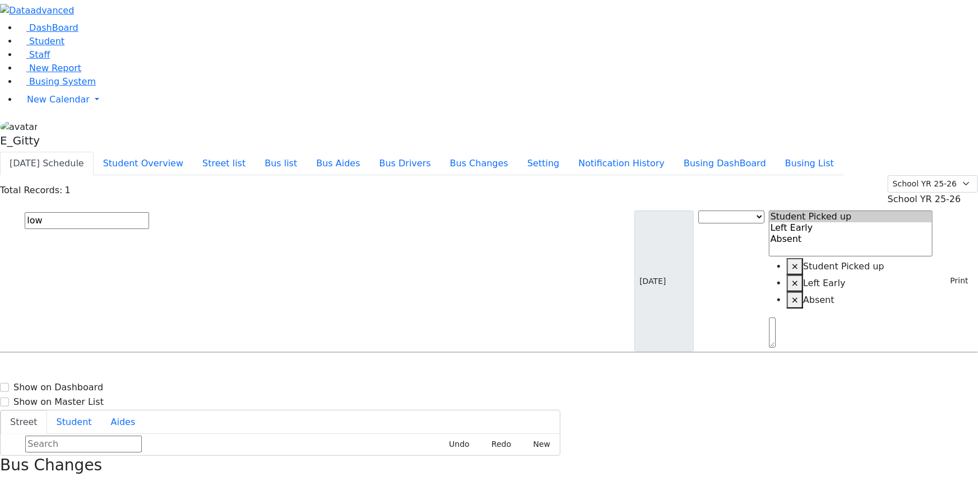
select select
select select "2"
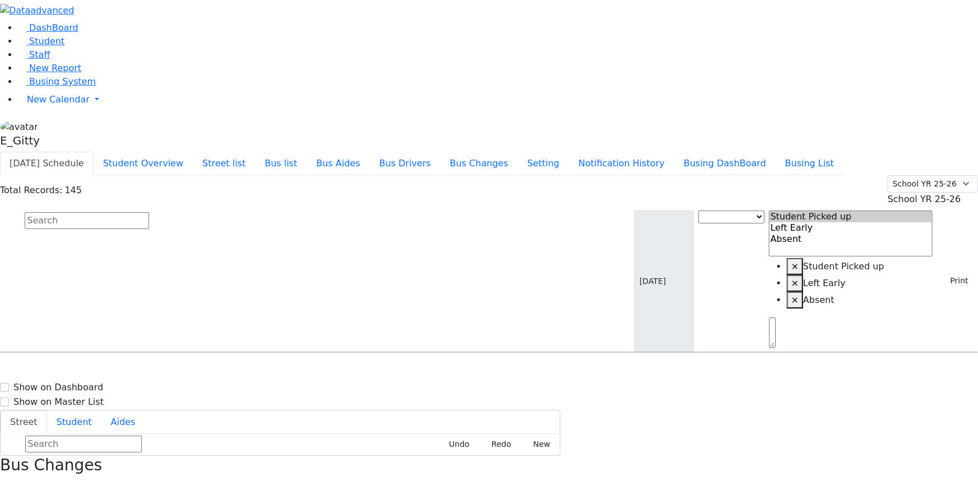
select select
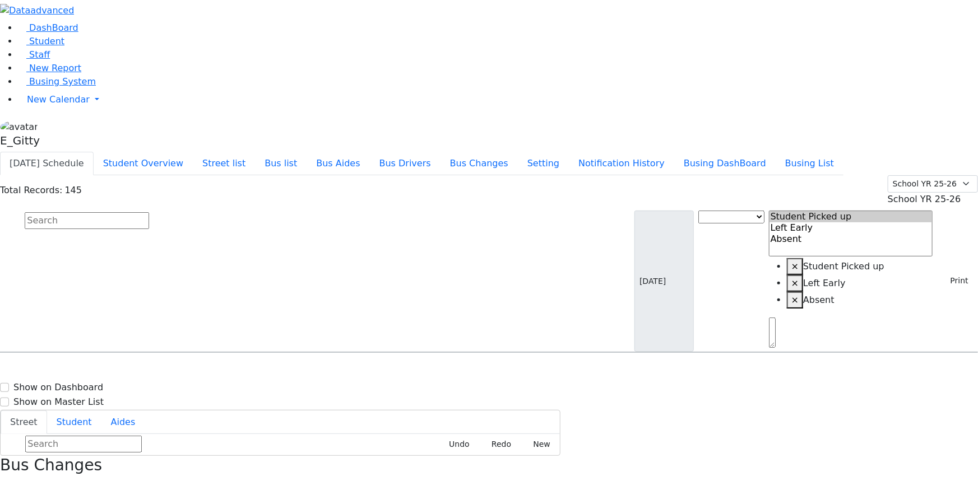
select select "1"
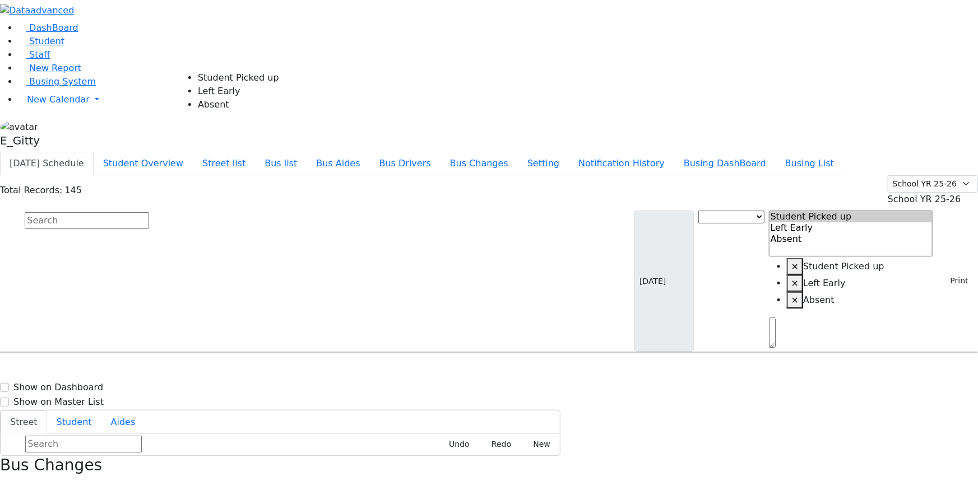
select select "2"
select select "1"
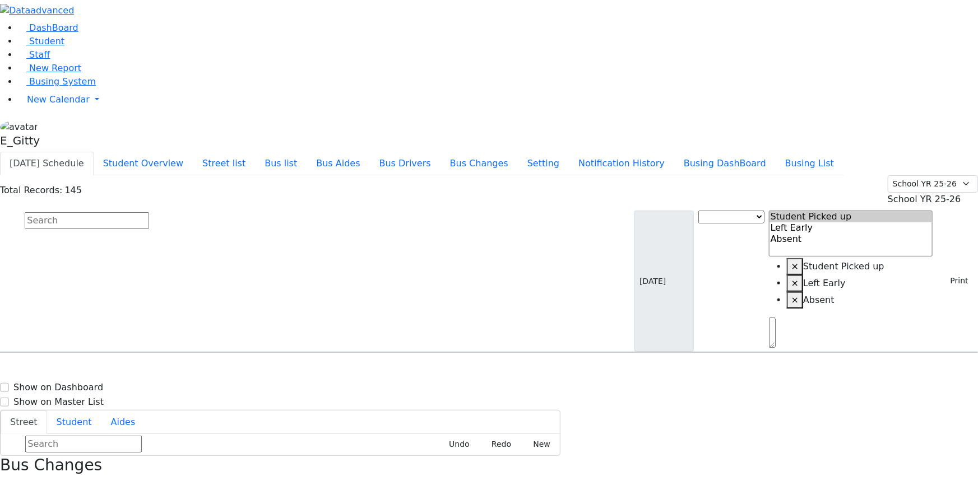
scroll to position [2727, 0]
select select "1"
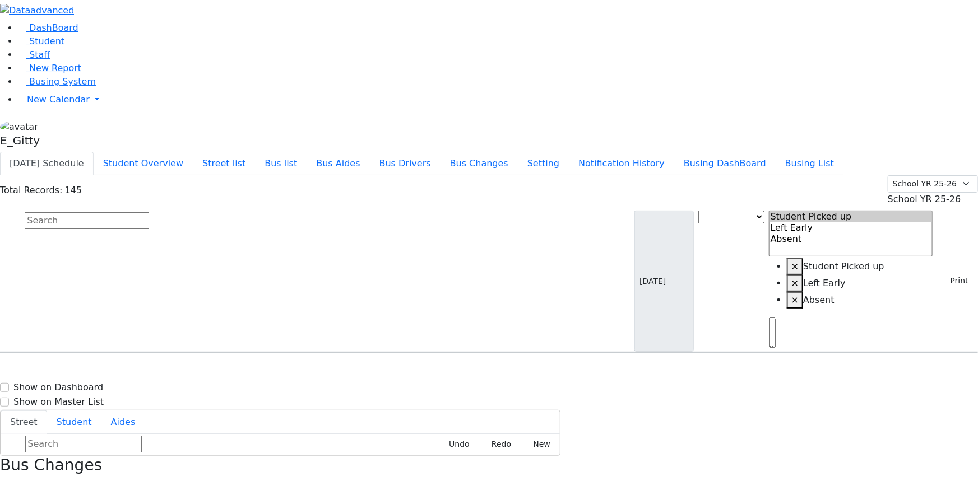
click at [139, 439] on div "Schwimmer Esty 9/5/2017 8453950279" at bounding box center [70, 453] width 138 height 28
select select "1"
click at [596, 175] on div "Total Records: 145 Summer YR 25 School YR 25-26 Summer YR 25 School YR 24-25 Su…" at bounding box center [489, 190] width 978 height 31
click at [149, 212] on input "text" at bounding box center [87, 220] width 124 height 17
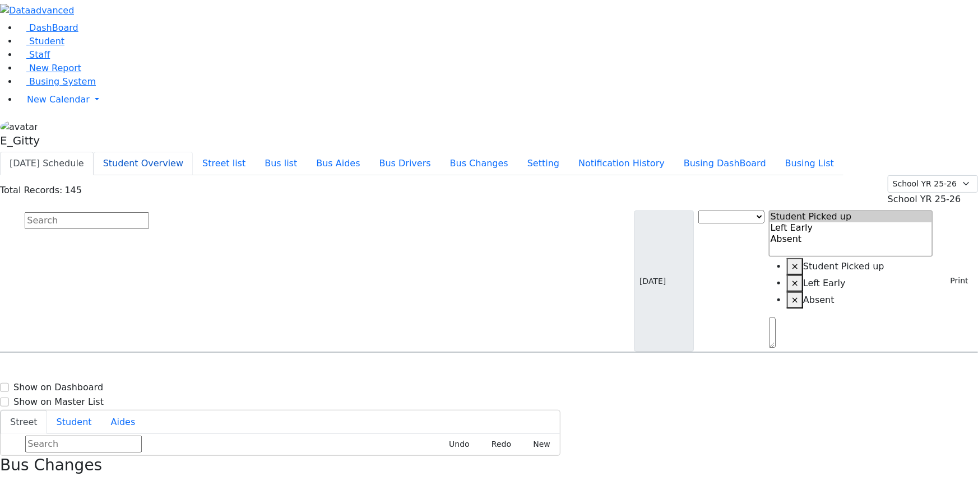
click at [193, 152] on button "Student Overview" at bounding box center [143, 164] width 99 height 24
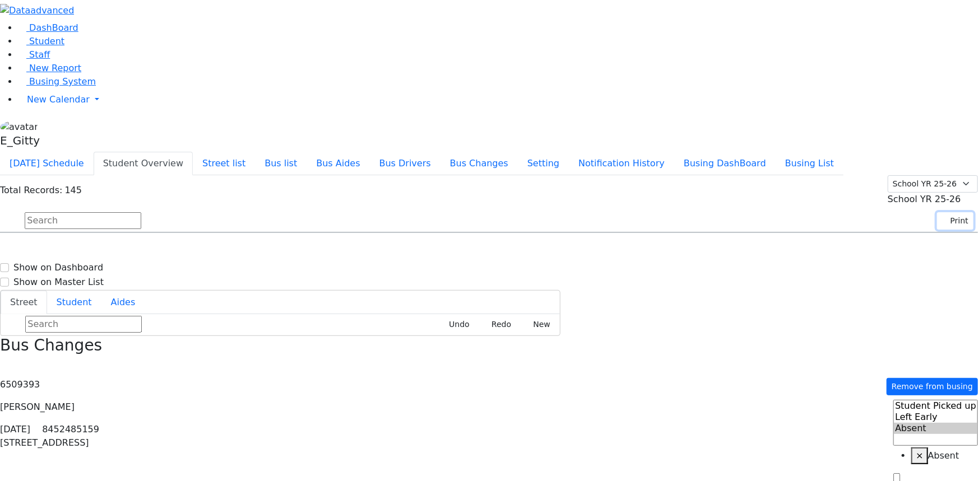
drag, startPoint x: 943, startPoint y: 74, endPoint x: 938, endPoint y: 77, distance: 6.3
click at [942, 212] on button "Print" at bounding box center [955, 220] width 36 height 17
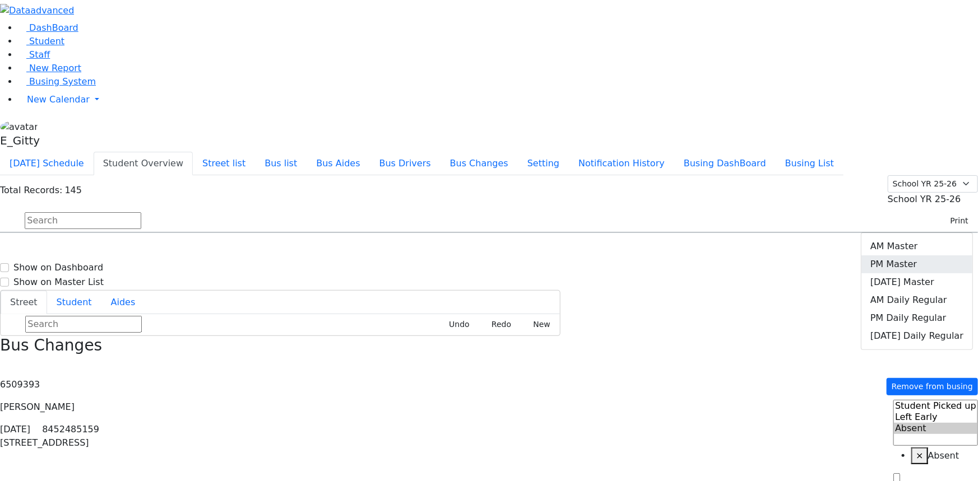
click at [920, 256] on link "PM Master" at bounding box center [916, 265] width 111 height 18
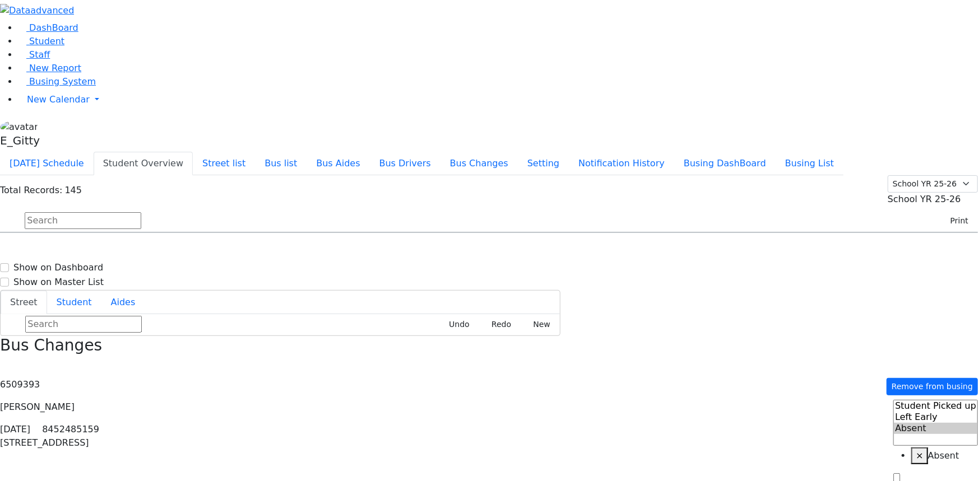
scroll to position [0, 0]
click at [94, 152] on button "[DATE] Schedule" at bounding box center [47, 164] width 94 height 24
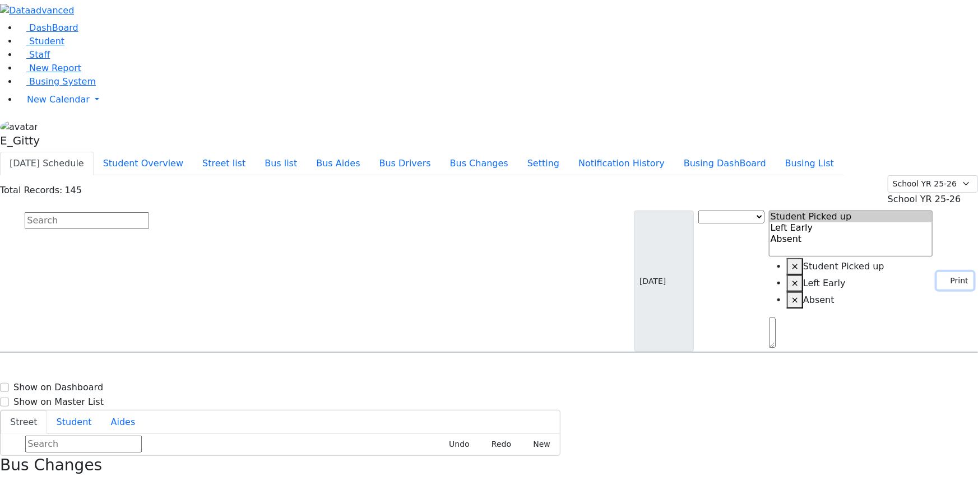
click at [951, 272] on button "Print" at bounding box center [955, 280] width 36 height 17
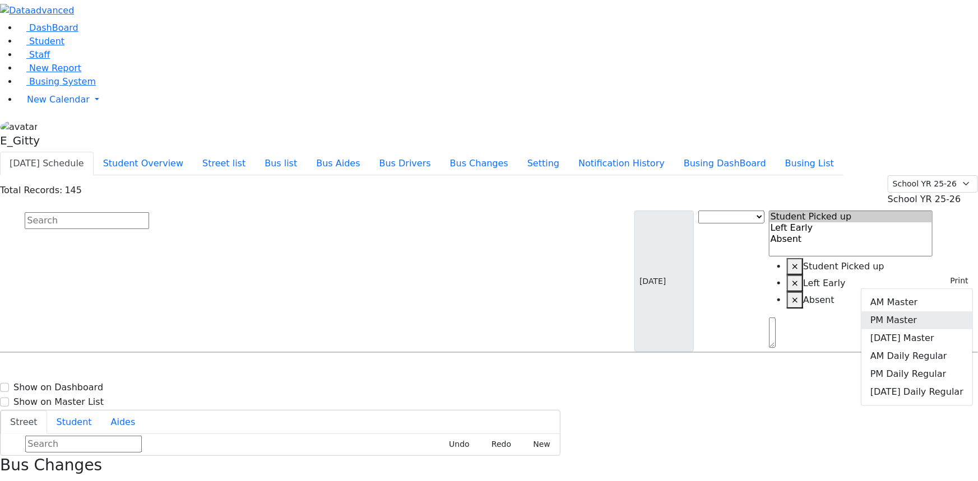
click at [901, 312] on link "PM Master" at bounding box center [916, 321] width 111 height 18
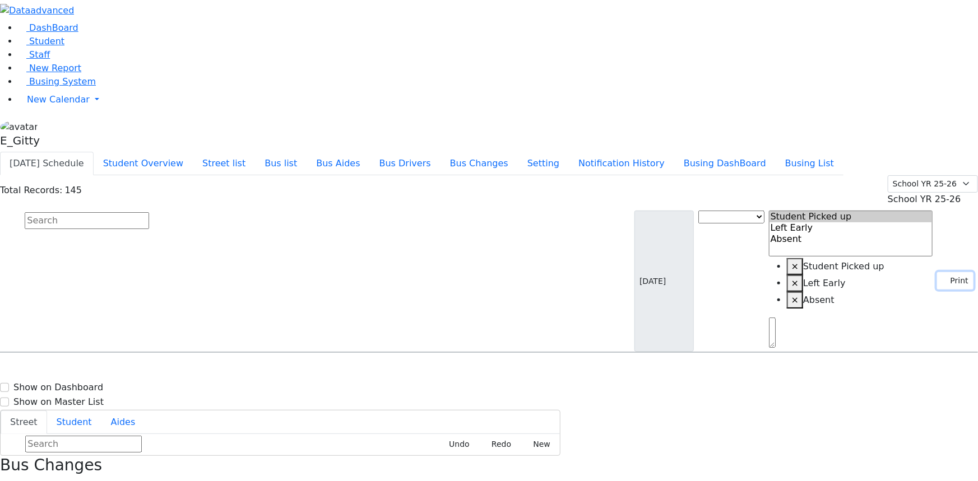
click at [942, 278] on icon "button" at bounding box center [945, 281] width 6 height 6
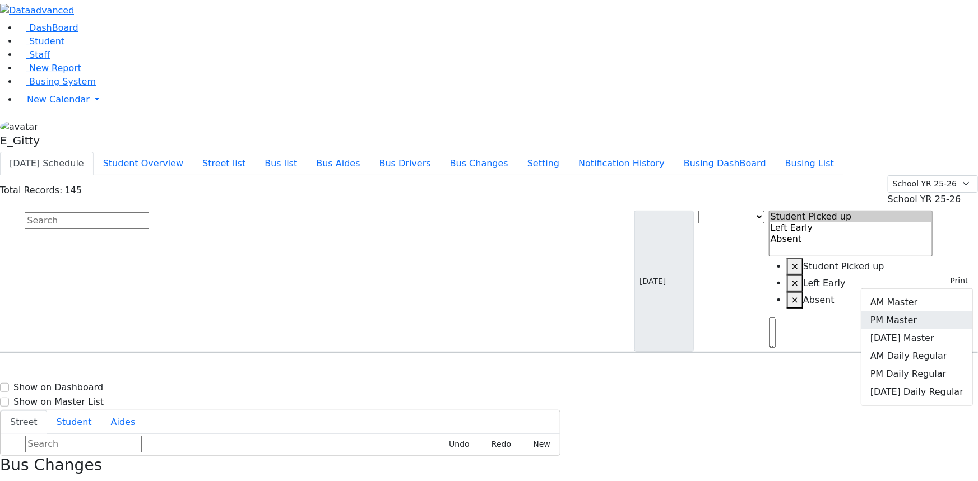
click at [928, 312] on link "PM Master" at bounding box center [916, 321] width 111 height 18
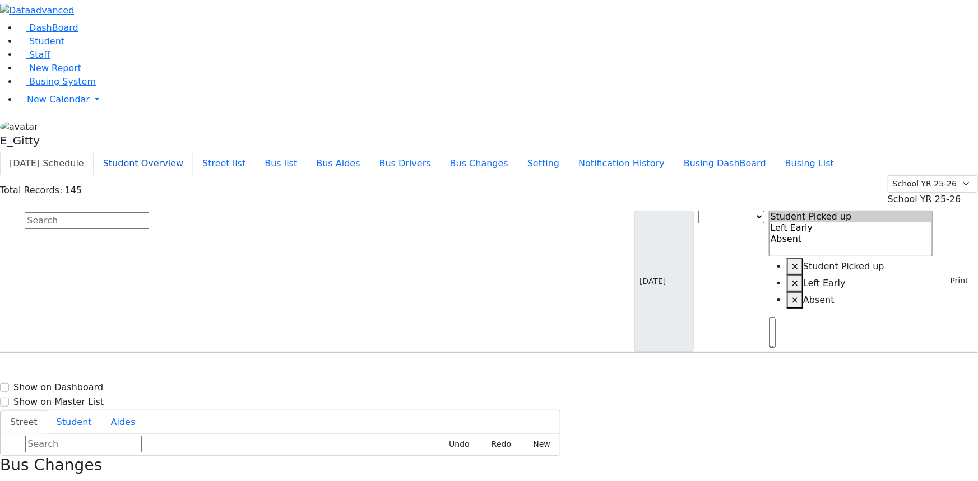
click at [193, 152] on button "Student Overview" at bounding box center [143, 164] width 99 height 24
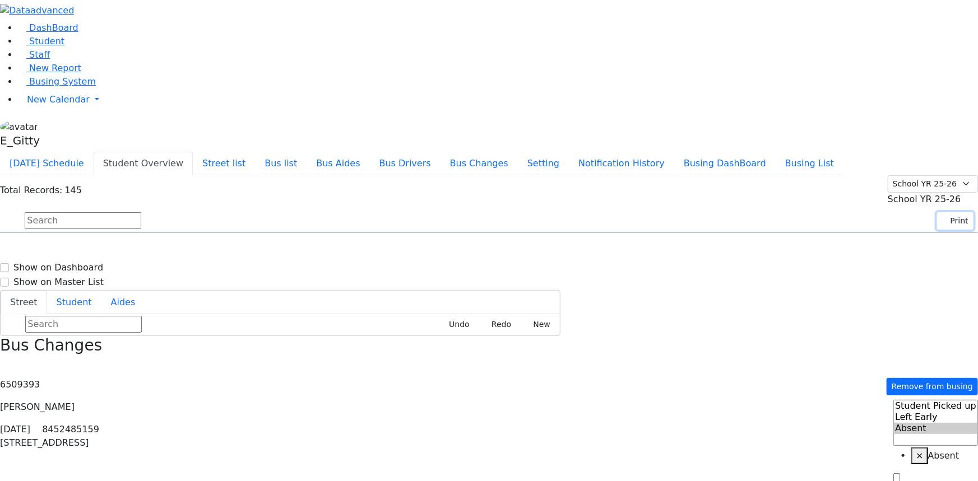
click at [937, 212] on button "Print" at bounding box center [955, 220] width 36 height 17
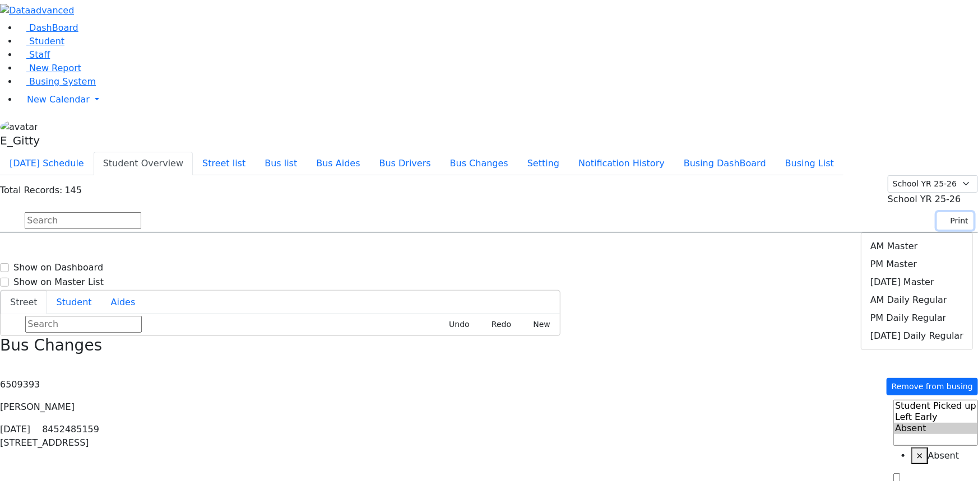
scroll to position [1426, 0]
select select
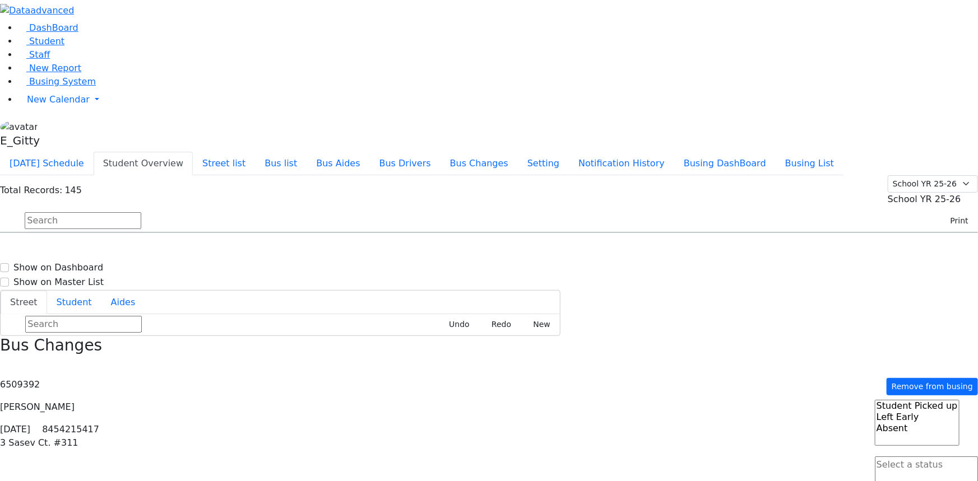
click at [141, 212] on input "text" at bounding box center [83, 220] width 117 height 17
click at [637, 175] on div "Total Records: 145 Summer YR 25 School YR 25-26 Summer YR 25 School YR 24-25 Su…" at bounding box center [489, 190] width 978 height 31
drag, startPoint x: 570, startPoint y: 56, endPoint x: 510, endPoint y: 102, distance: 75.6
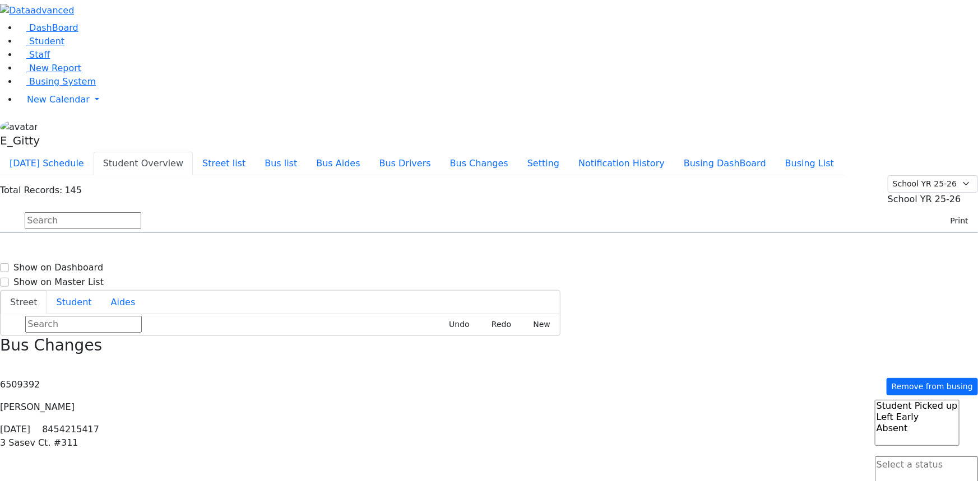
click at [540, 175] on div "Total Records: 145 Summer YR 25 School YR 25-26 Summer YR 25 School YR 24-25 Su…" at bounding box center [489, 204] width 978 height 58
click at [417, 253] on div "KJ-6 15 Getzil Berger #103 - 8457820587" at bounding box center [347, 267] width 139 height 28
select select
click at [398, 175] on div "Total Records: 145 Summer YR 25 School YR 25-26 Summer YR 25 School YR 24-25 Su…" at bounding box center [489, 204] width 978 height 58
click at [81, 73] on link "New Report" at bounding box center [49, 68] width 63 height 11
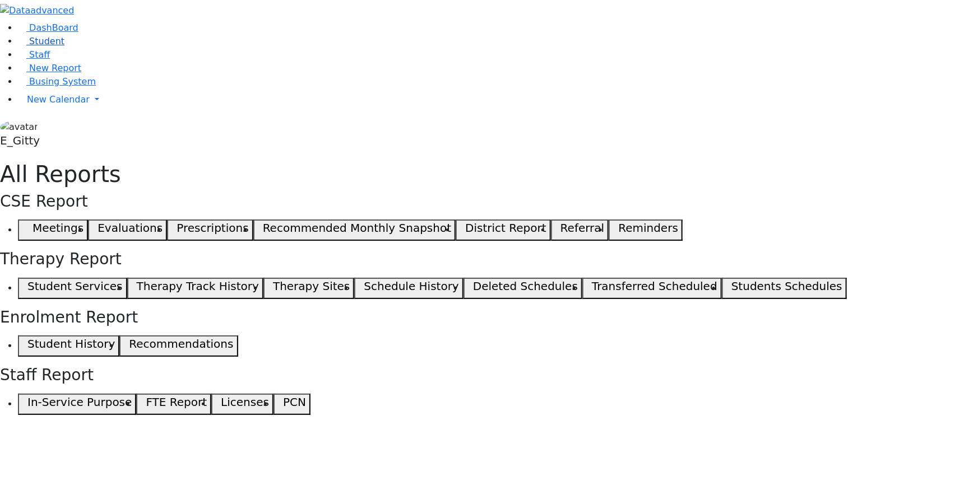
click at [62, 47] on link "Student" at bounding box center [41, 41] width 47 height 11
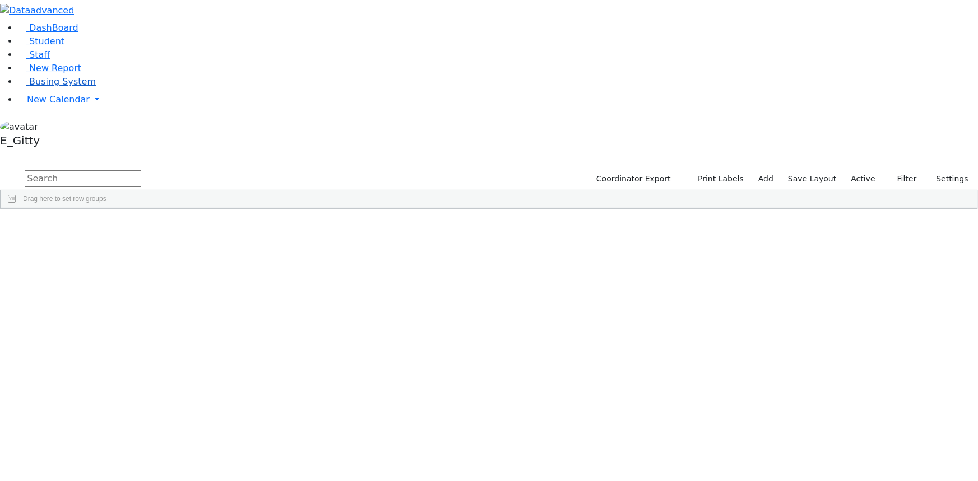
click at [61, 87] on link "Busing System" at bounding box center [57, 81] width 78 height 11
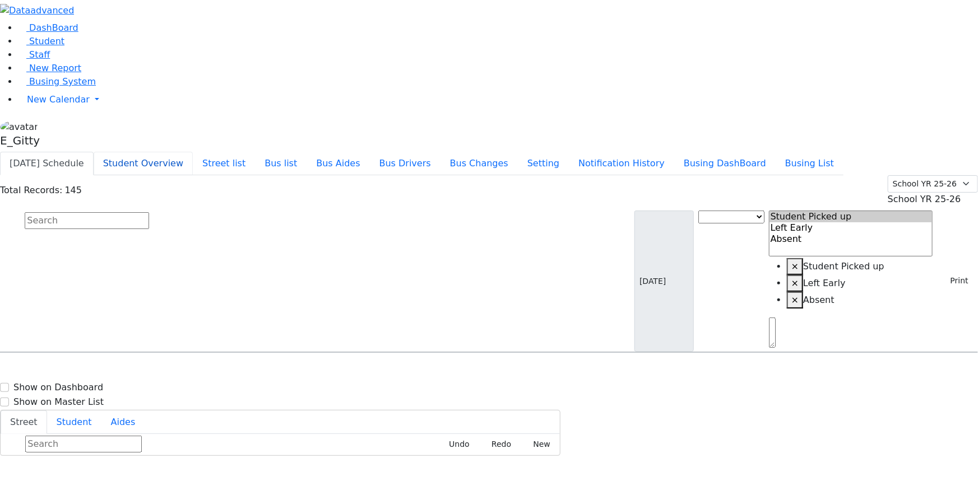
click at [193, 152] on button "Student Overview" at bounding box center [143, 164] width 99 height 24
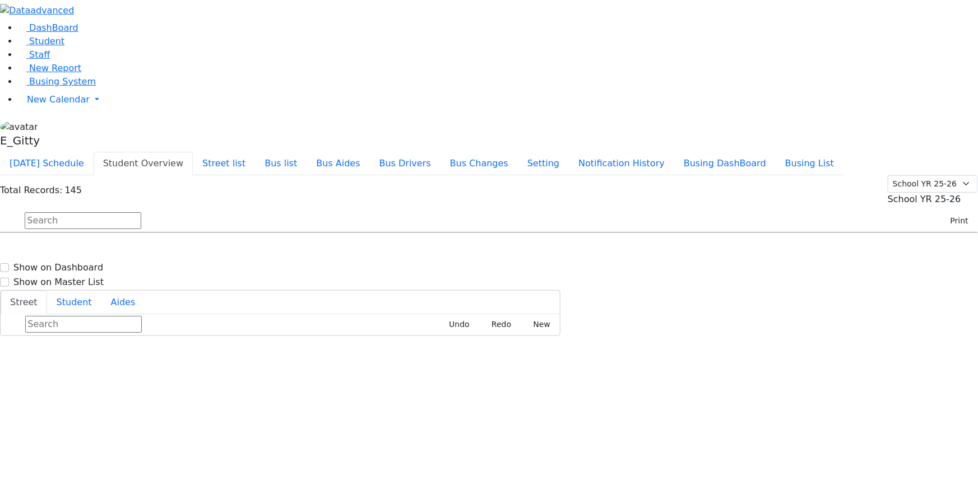
scroll to position [1528, 0]
click at [414, 446] on h6 "3 Sasev Ct. #311 - 8457821248" at bounding box center [351, 451] width 124 height 11
select select
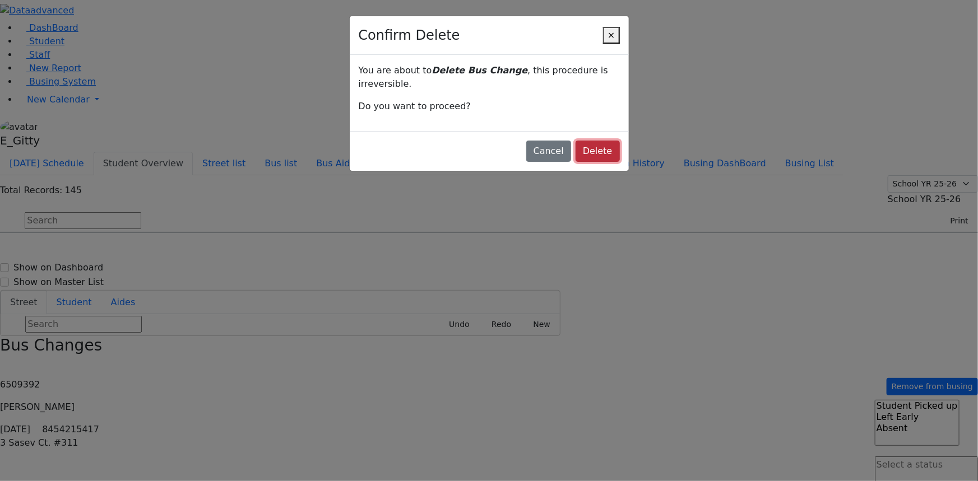
click at [577, 141] on button "Delete" at bounding box center [598, 151] width 44 height 21
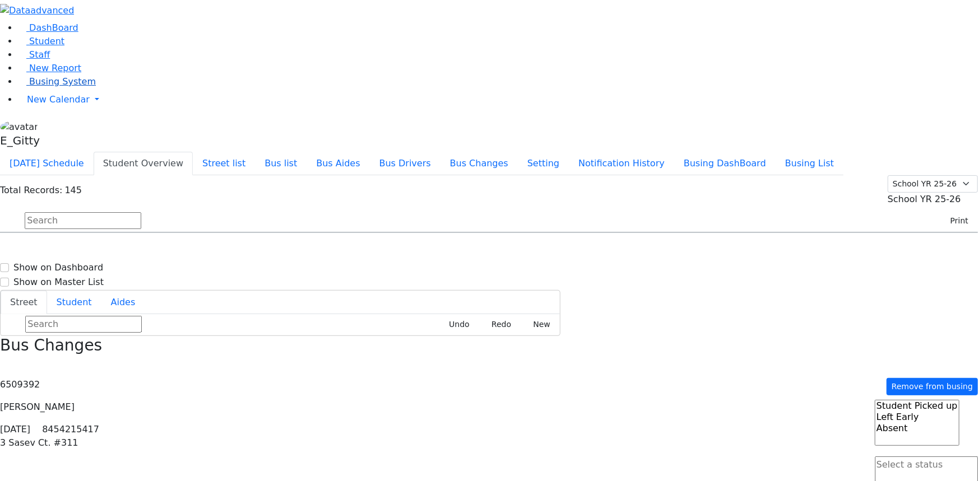
click at [67, 87] on link "Busing System" at bounding box center [57, 81] width 78 height 11
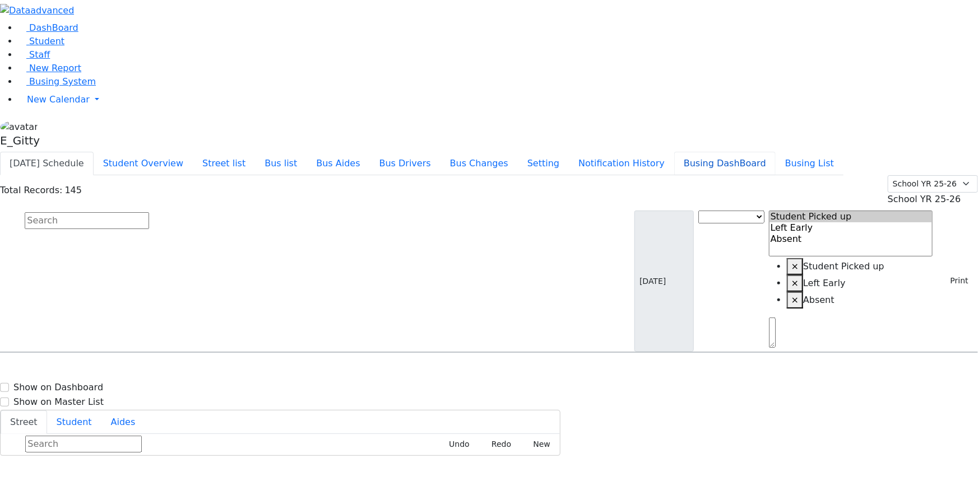
click at [772, 152] on button "Busing DashBoard" at bounding box center [724, 164] width 101 height 24
click at [94, 152] on button "[DATE] Schedule" at bounding box center [47, 164] width 94 height 24
click at [937, 272] on button "Print" at bounding box center [955, 280] width 36 height 17
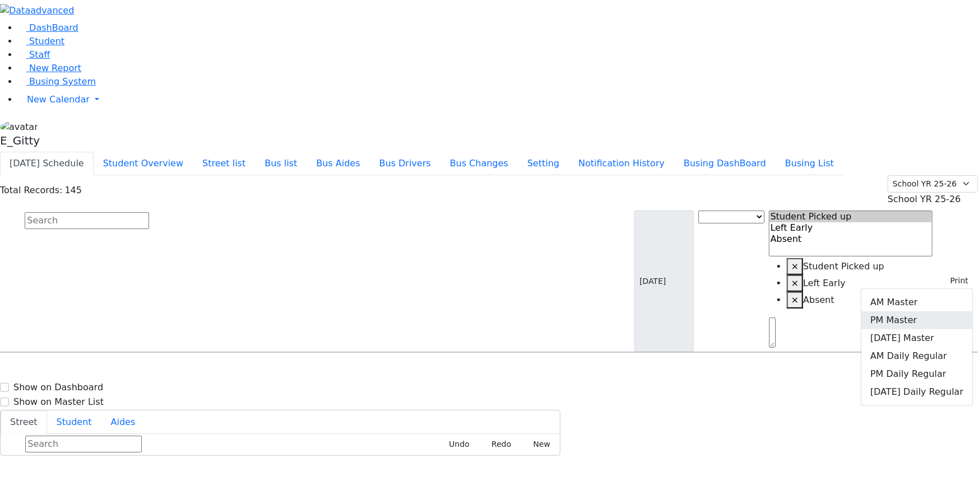
click at [920, 312] on link "PM Master" at bounding box center [916, 321] width 111 height 18
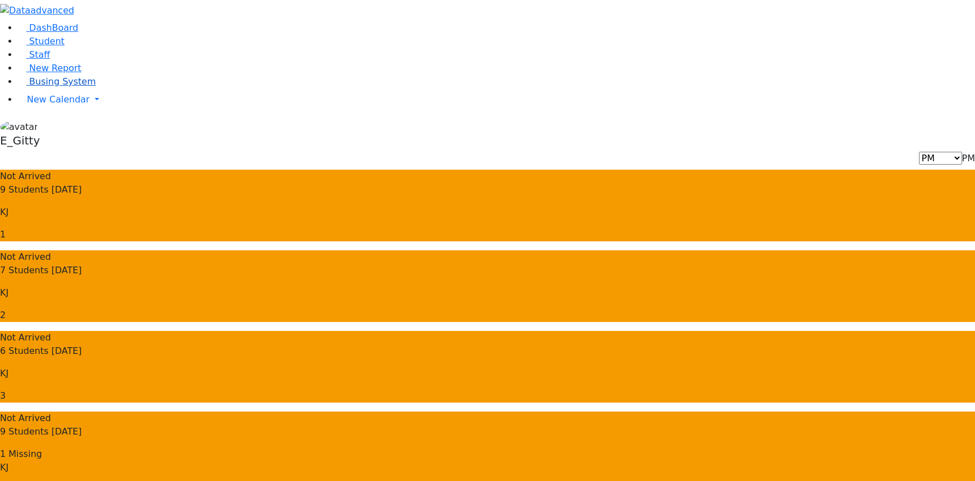
click at [54, 87] on span "Busing System" at bounding box center [62, 81] width 67 height 11
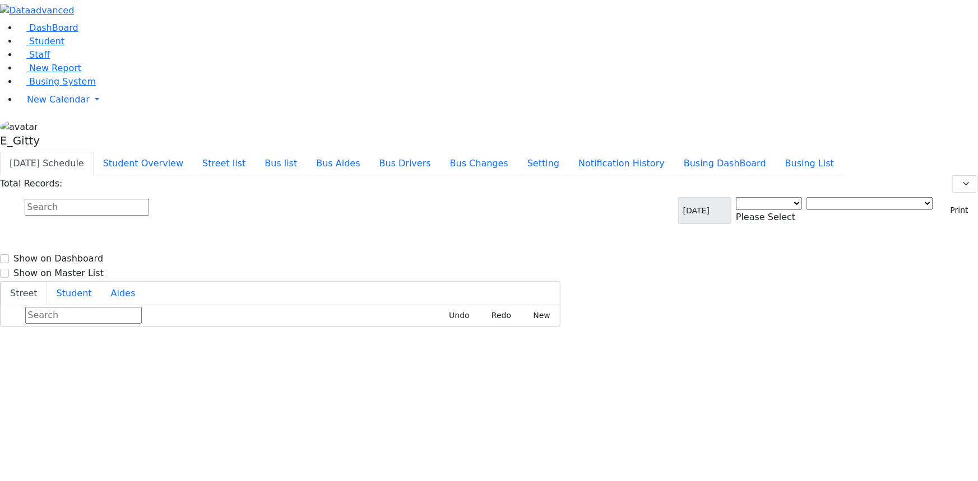
select select "3"
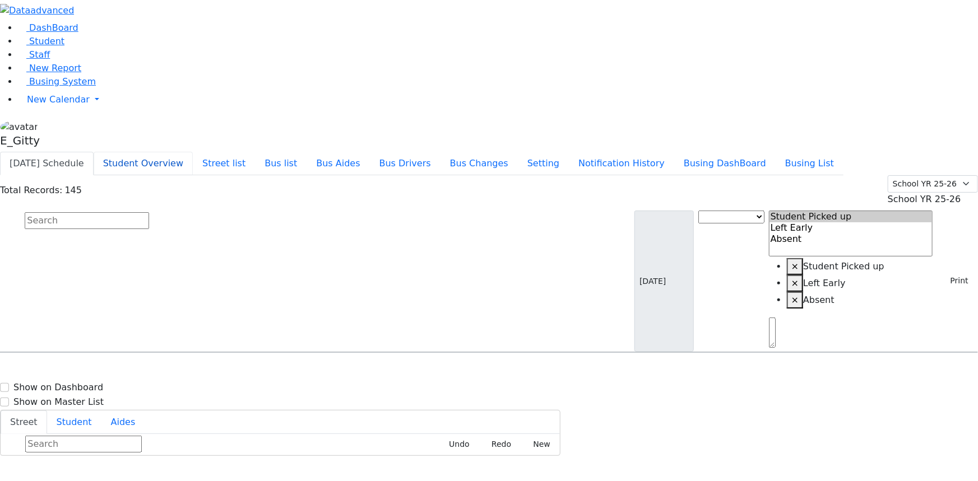
click at [193, 152] on button "Student Overview" at bounding box center [143, 164] width 99 height 24
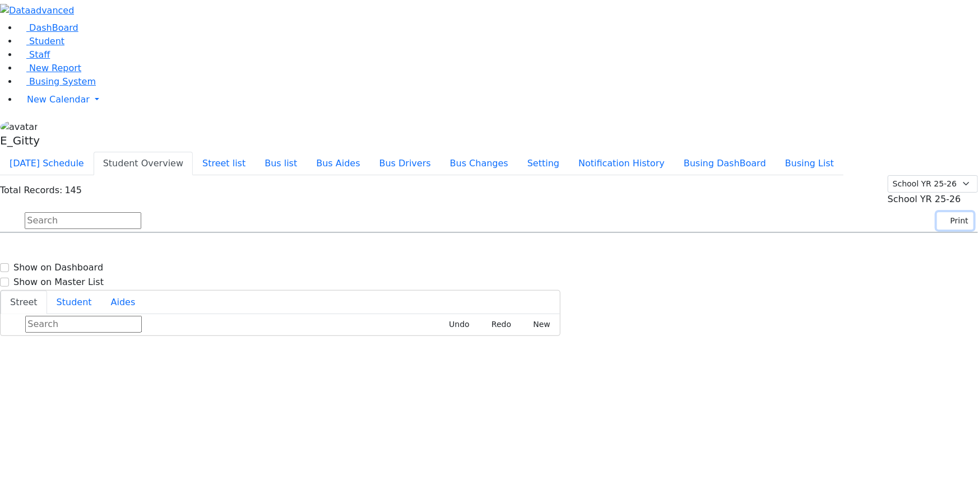
click at [953, 212] on button "Print" at bounding box center [955, 220] width 36 height 17
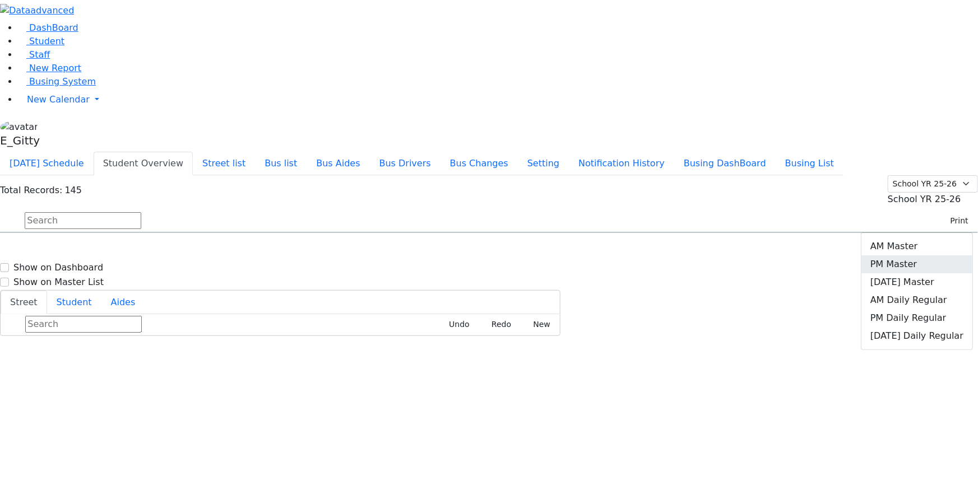
click at [924, 256] on link "PM Master" at bounding box center [916, 265] width 111 height 18
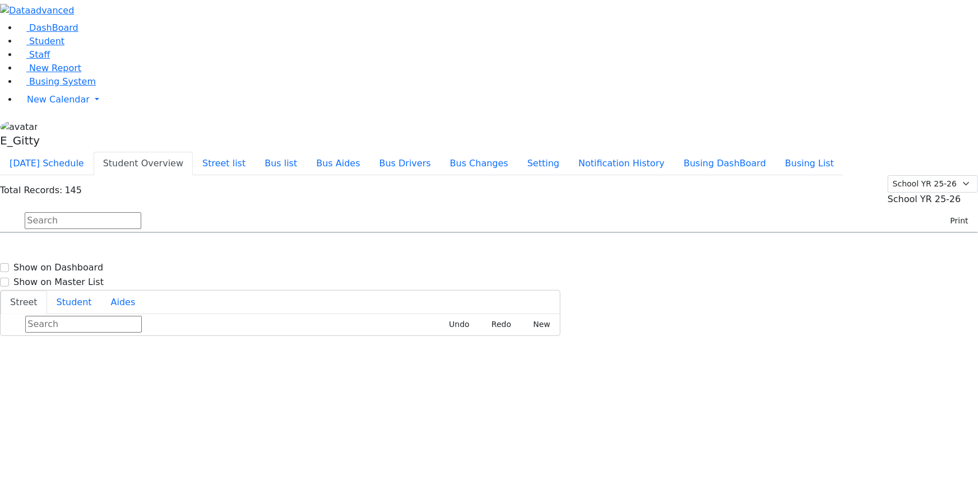
click at [189, 8] on div "DashBoard Student Staff New Report Busing System" at bounding box center [489, 168] width 978 height 336
click at [94, 152] on button "[DATE] Schedule" at bounding box center [47, 164] width 94 height 24
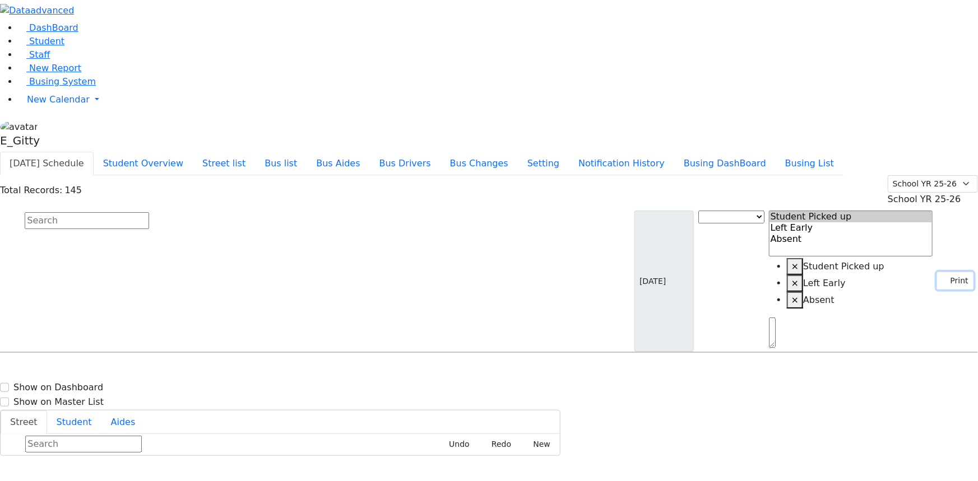
click at [942, 272] on button "Print" at bounding box center [955, 280] width 36 height 17
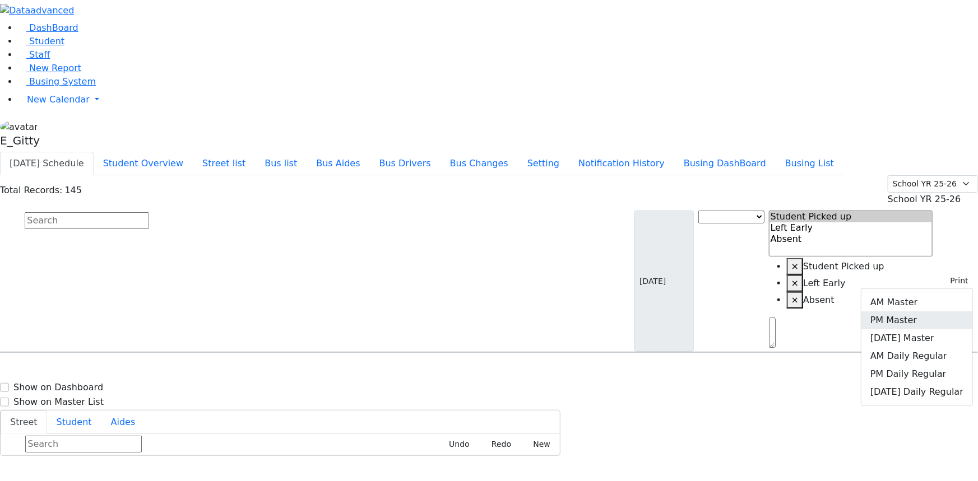
click at [916, 312] on link "PM Master" at bounding box center [916, 321] width 111 height 18
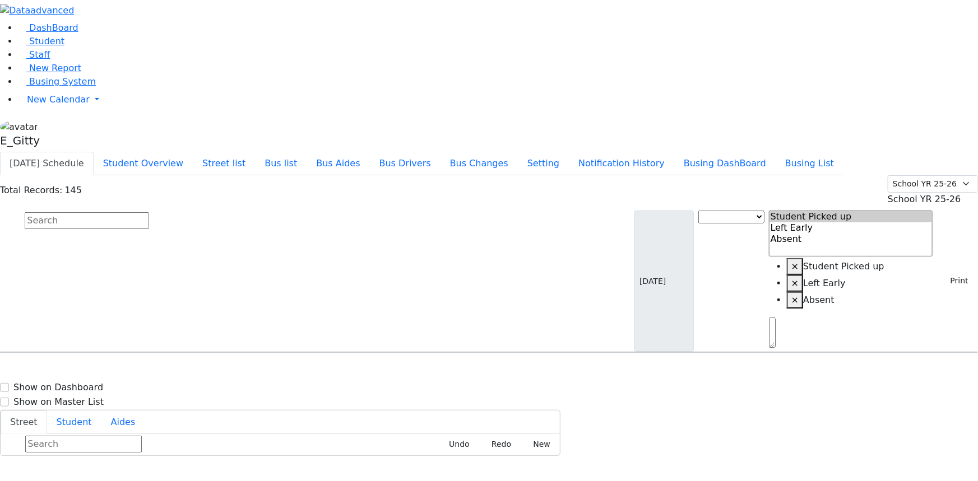
click at [55, 47] on link "Student" at bounding box center [41, 41] width 47 height 11
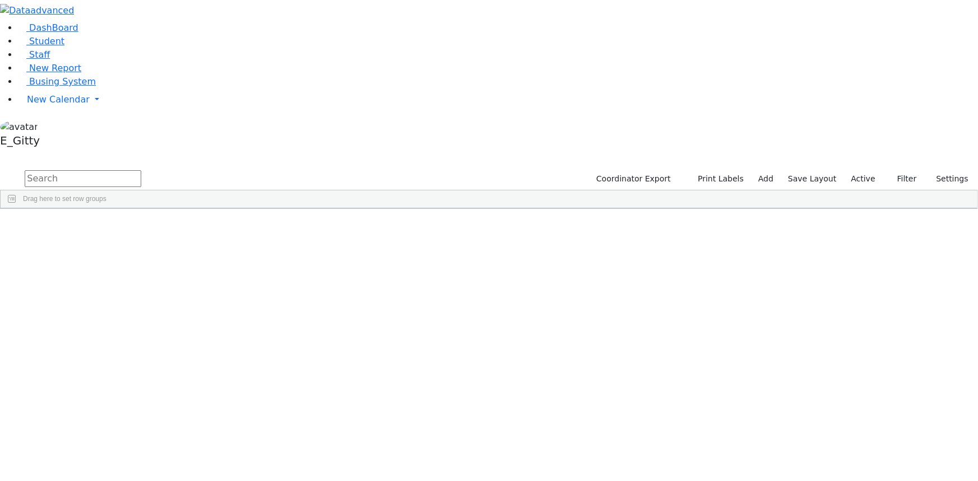
drag, startPoint x: 166, startPoint y: 48, endPoint x: 158, endPoint y: 48, distance: 7.8
click at [141, 170] on input "text" at bounding box center [83, 178] width 117 height 17
type input "falko"
click at [126, 272] on div "Falkowitz" at bounding box center [93, 279] width 63 height 15
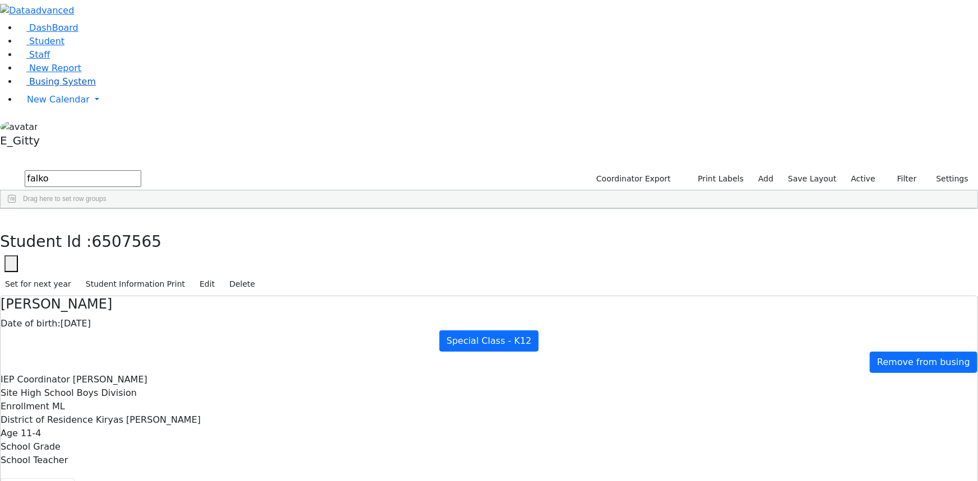
click at [38, 87] on span "Busing System" at bounding box center [62, 81] width 67 height 11
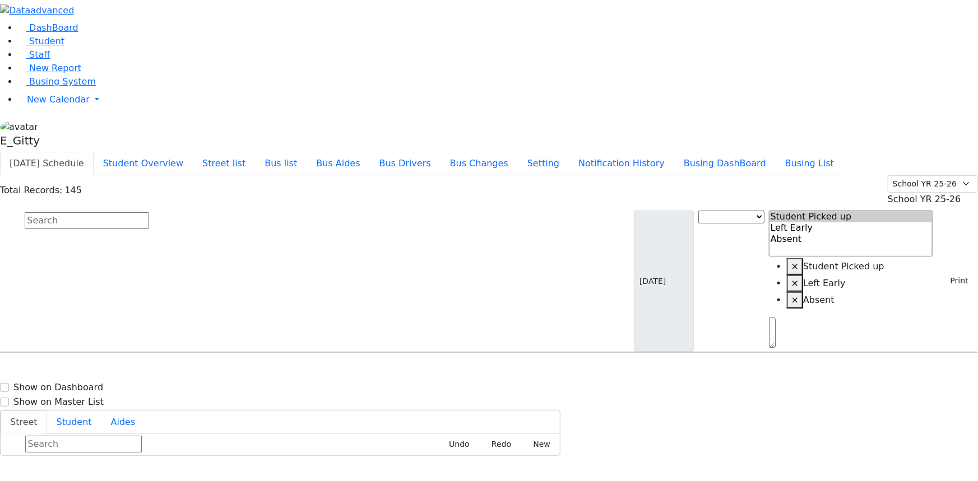
click at [149, 212] on input "text" at bounding box center [87, 220] width 124 height 17
type input "[PERSON_NAME]"
click at [90, 385] on span "8457814841" at bounding box center [64, 390] width 52 height 10
select select
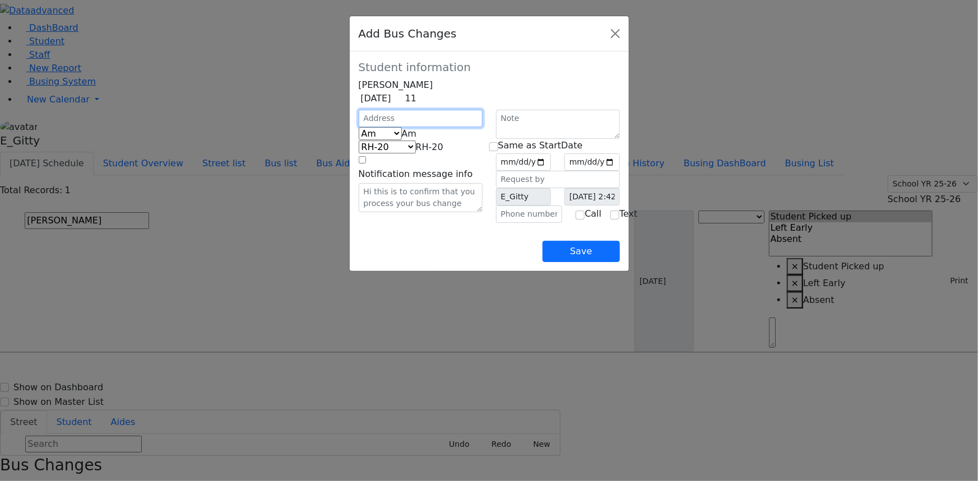
click at [359, 127] on input "text" at bounding box center [421, 118] width 124 height 17
type input "[STREET_ADDRESS]"
select select "396"
click at [402, 139] on span "Am" at bounding box center [409, 133] width 15 height 11
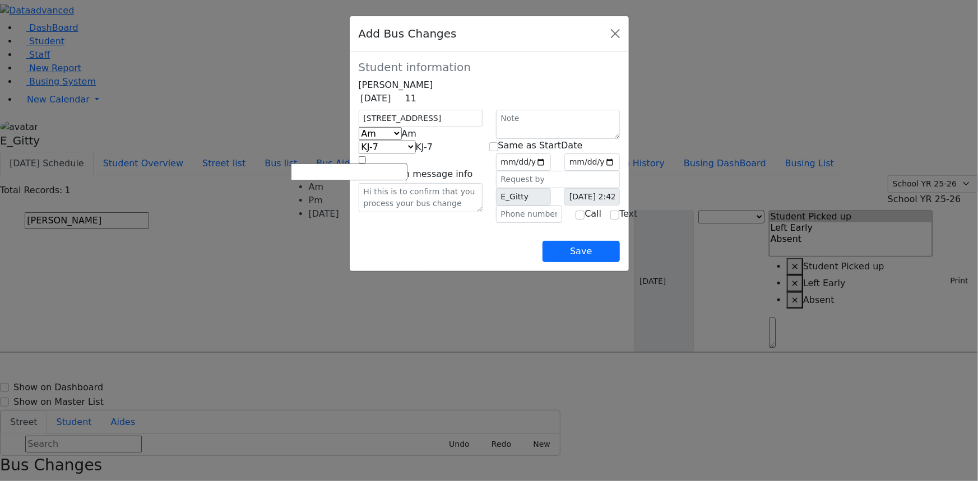
select select "2"
select select "337"
click at [551, 171] on input "date" at bounding box center [523, 162] width 55 height 17
type input "[DATE]"
click at [498, 151] on input "checkbox" at bounding box center [493, 146] width 9 height 9
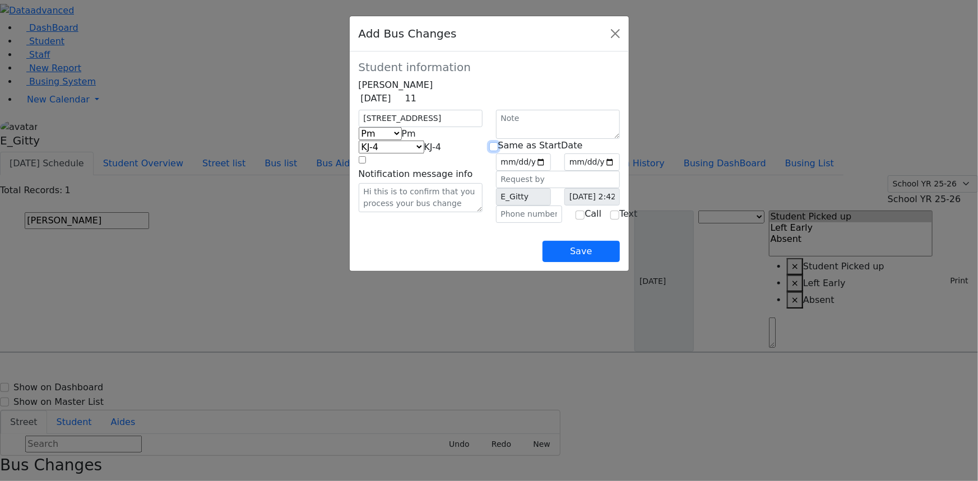
checkbox input "true"
type input "[DATE]"
click at [512, 223] on input "text" at bounding box center [529, 214] width 67 height 17
type input "[PHONE_NUMBER]"
click at [492, 262] on div "Save" at bounding box center [489, 242] width 261 height 39
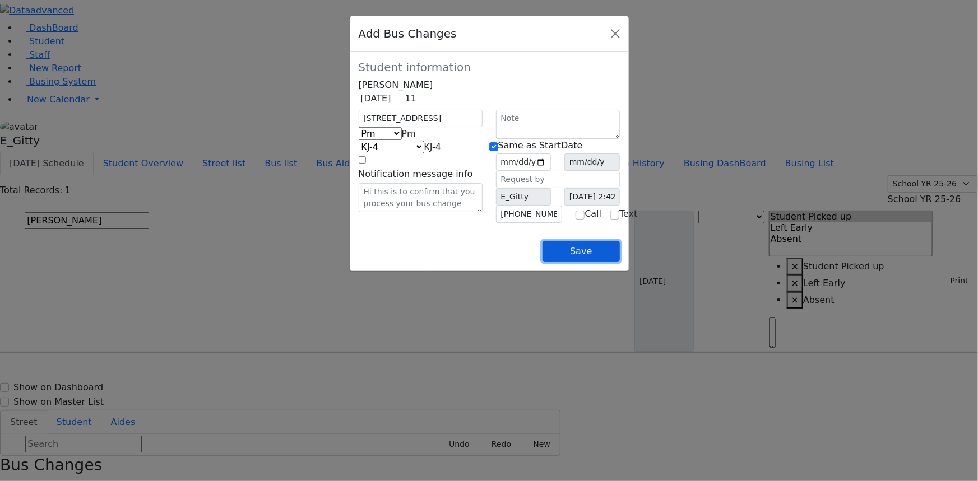
click at [619, 262] on button "Save" at bounding box center [581, 251] width 77 height 21
